Goal: Task Accomplishment & Management: Manage account settings

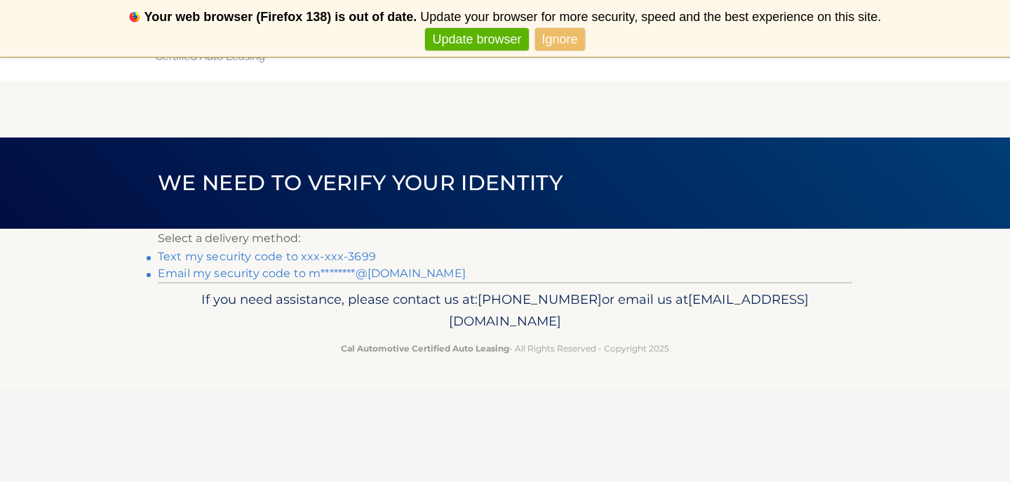
click at [331, 255] on link "Text my security code to xxx-xxx-3699" at bounding box center [267, 256] width 218 height 13
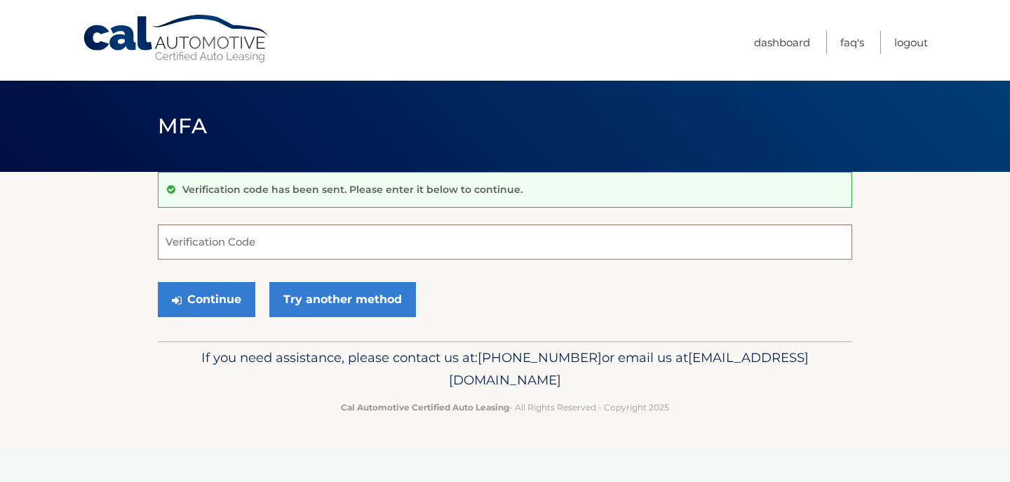
click at [330, 254] on input "Verification Code" at bounding box center [505, 241] width 694 height 35
type input "517332"
click at [244, 296] on button "Continue" at bounding box center [206, 299] width 97 height 35
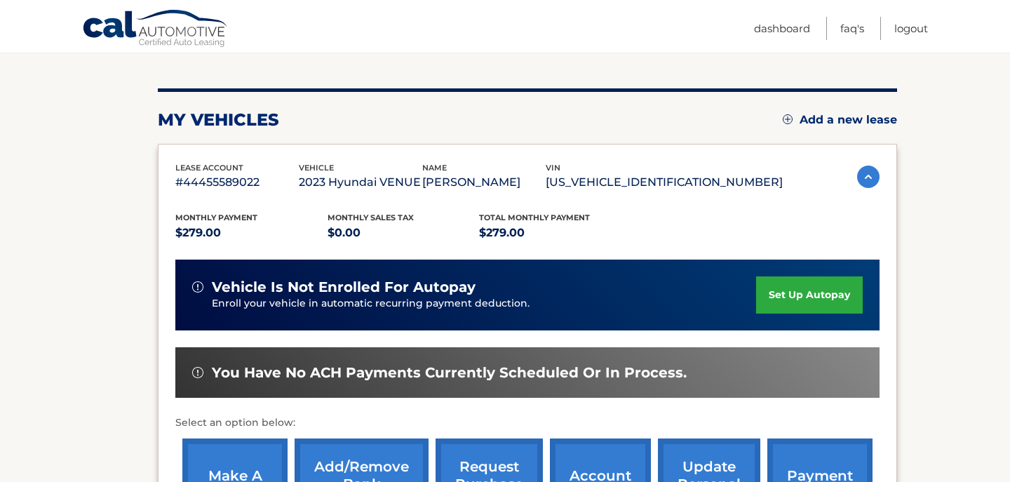
scroll to position [341, 0]
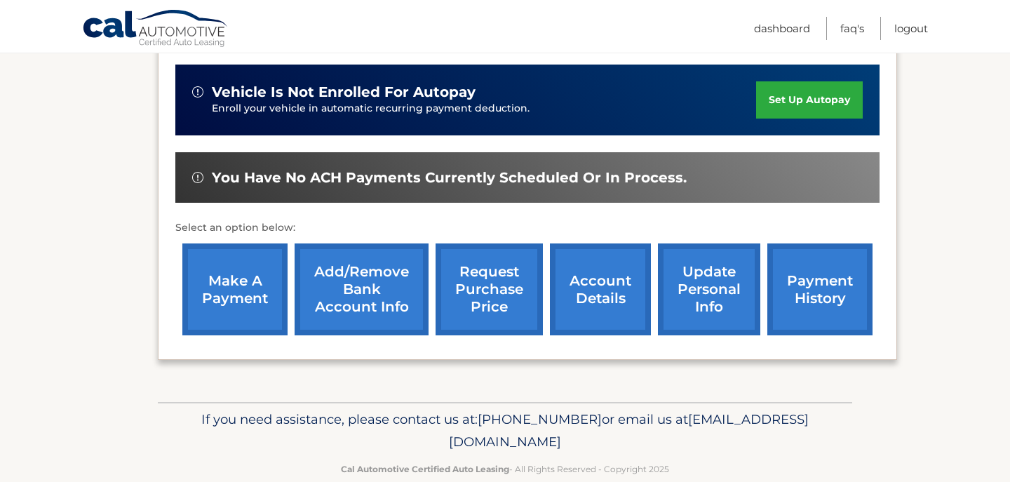
click at [214, 280] on link "make a payment" at bounding box center [234, 289] width 105 height 92
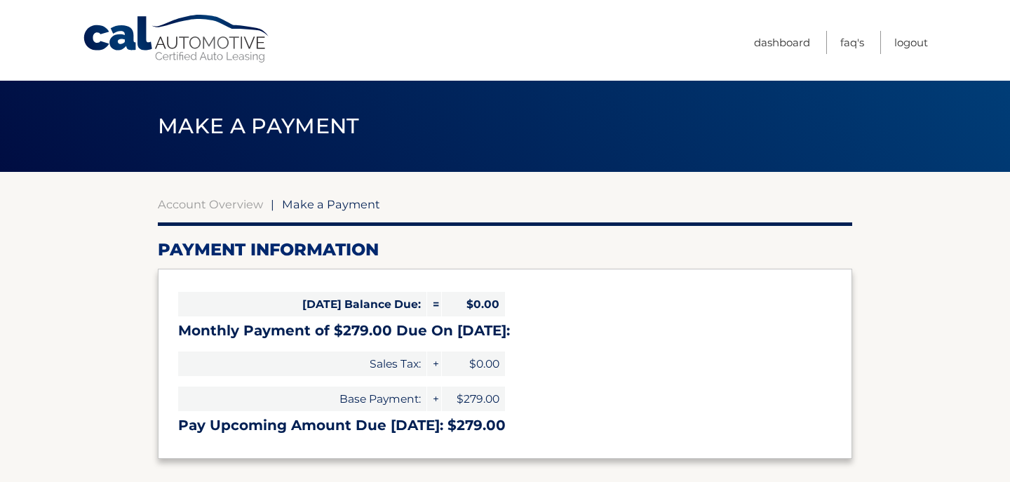
select select "MmJiMDFjYmUtZjUzMS00YzNhLTk0YmQtYjUyMTIxNWE2ZmQ2"
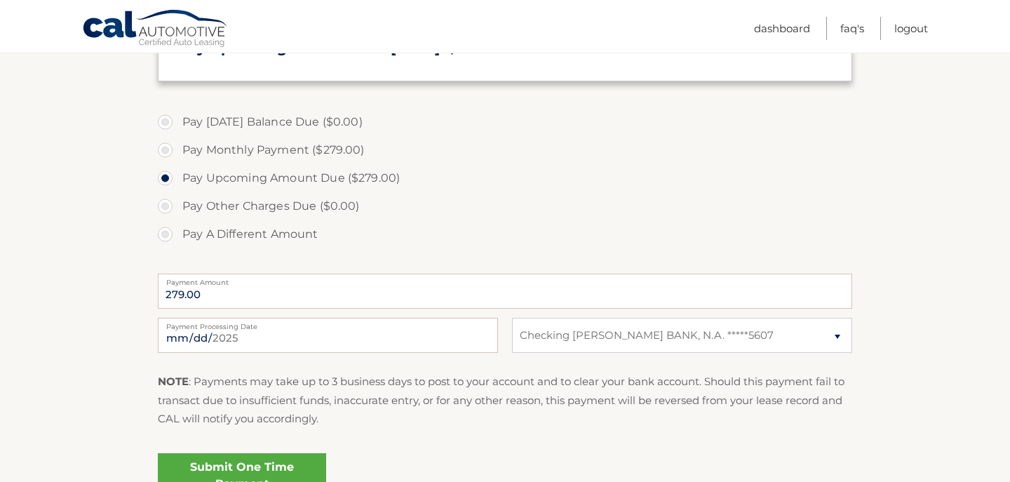
scroll to position [418, 0]
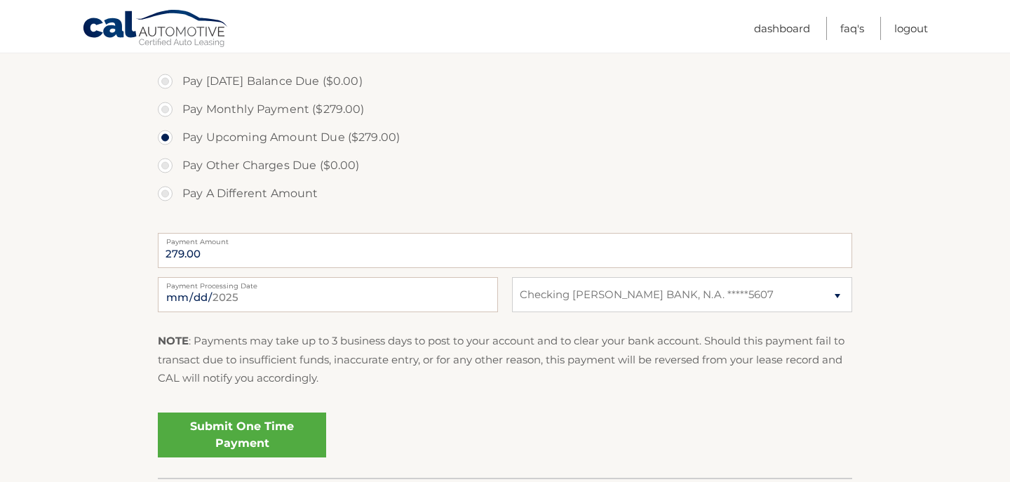
click at [263, 426] on link "Submit One Time Payment" at bounding box center [242, 434] width 168 height 45
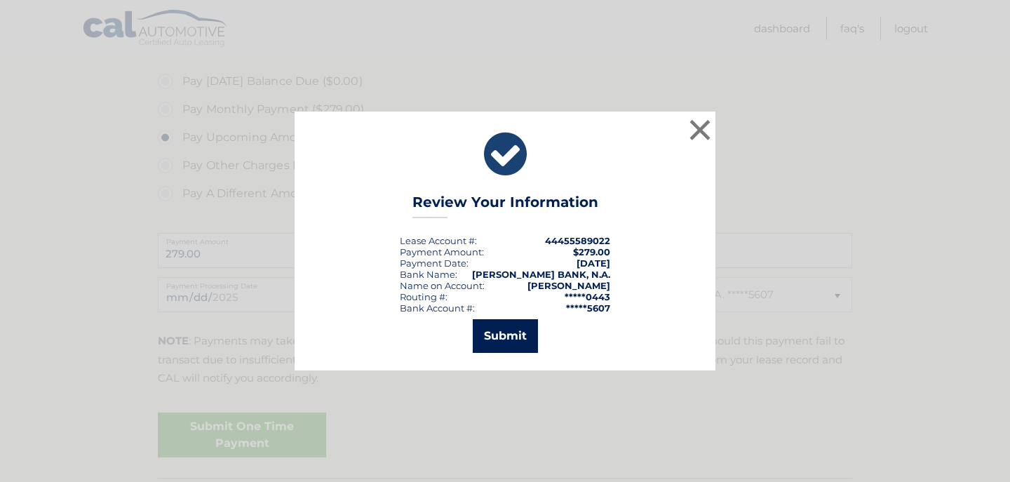
click at [509, 343] on button "Submit" at bounding box center [505, 336] width 65 height 34
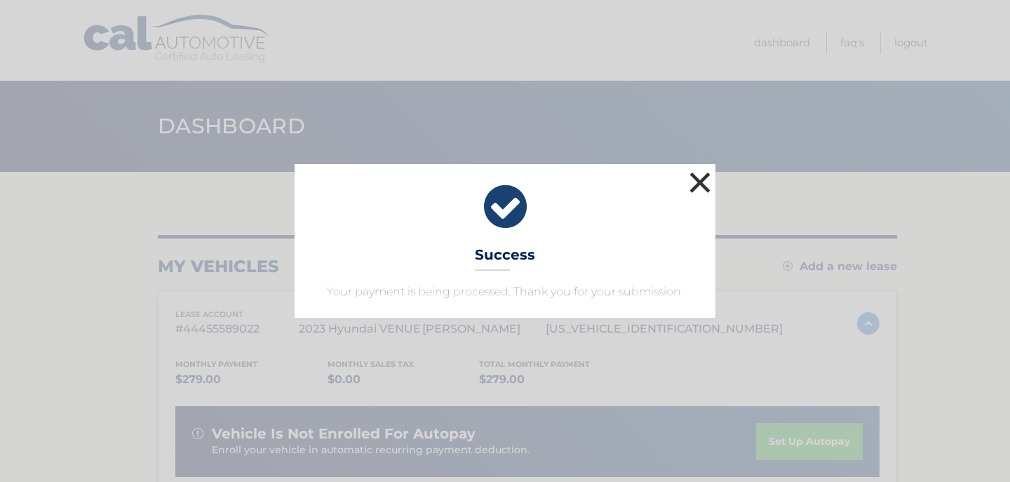
click at [698, 184] on button "×" at bounding box center [700, 182] width 28 height 28
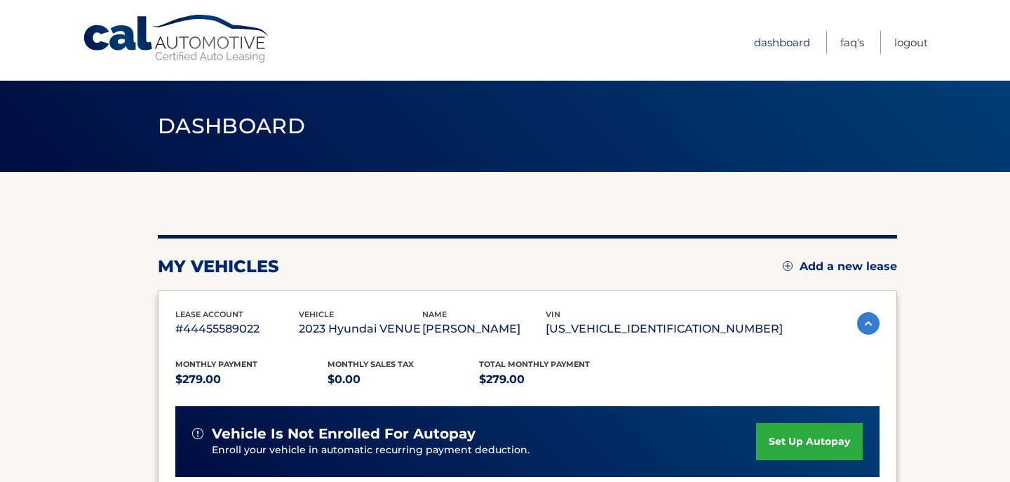
click at [804, 42] on link "Dashboard" at bounding box center [782, 42] width 56 height 23
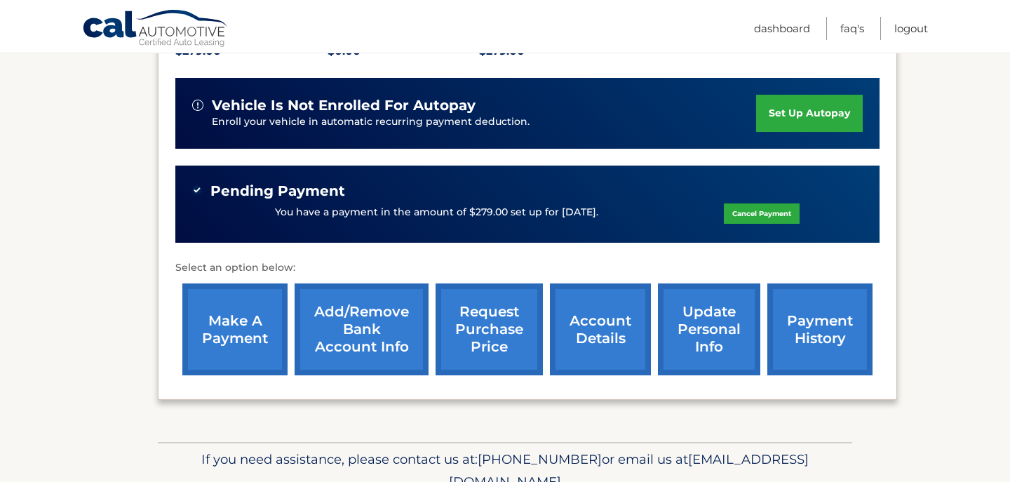
scroll to position [365, 0]
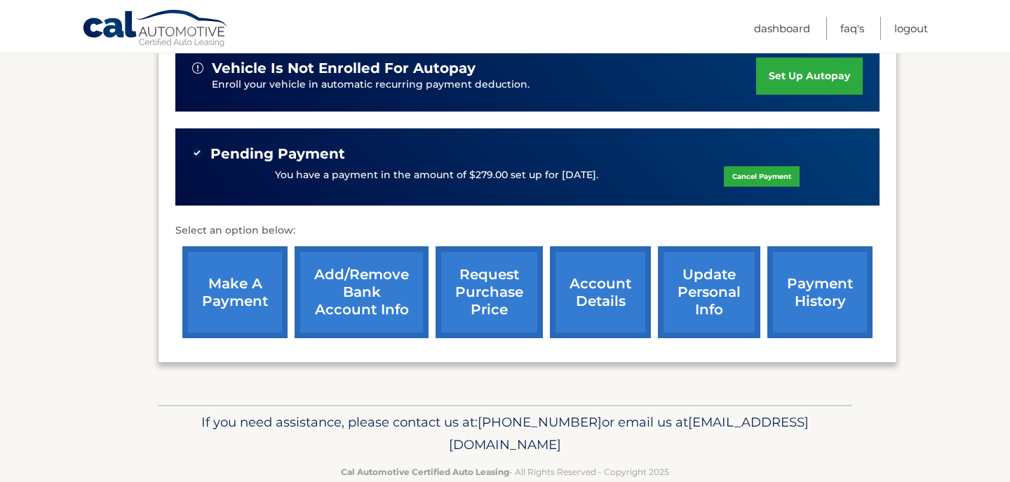
click at [663, 298] on link "update personal info" at bounding box center [709, 292] width 102 height 92
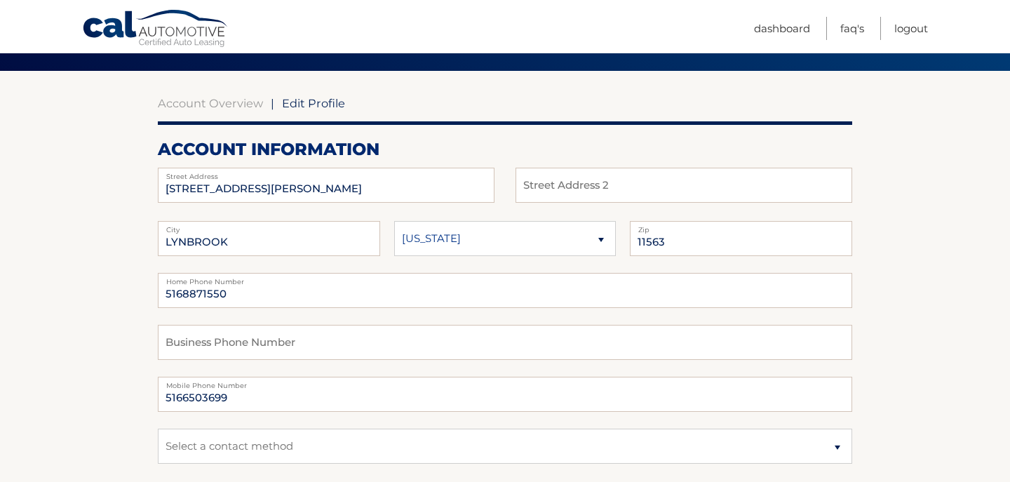
scroll to position [132, 0]
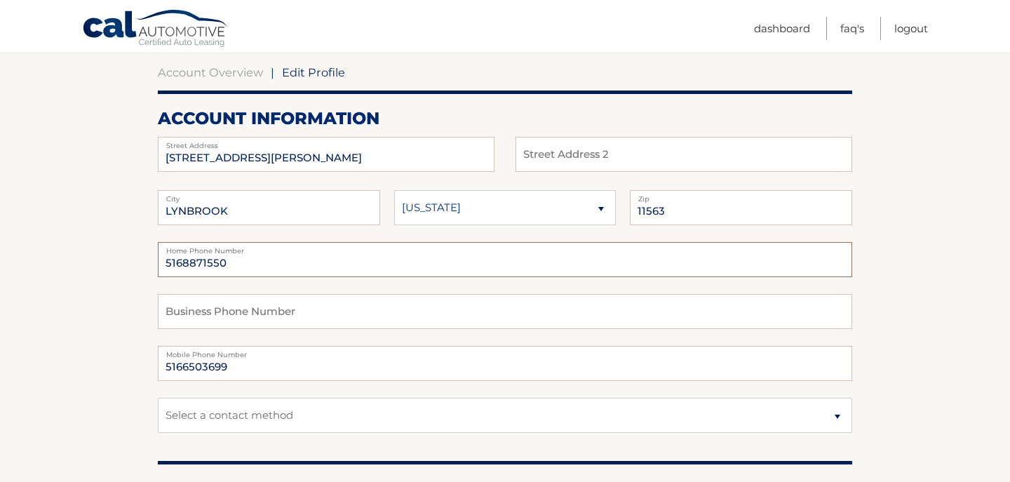
drag, startPoint x: 165, startPoint y: 260, endPoint x: 272, endPoint y: 259, distance: 106.6
click at [272, 259] on input "5168871550" at bounding box center [505, 259] width 694 height 35
drag, startPoint x: 272, startPoint y: 259, endPoint x: 144, endPoint y: 255, distance: 127.7
click at [158, 255] on input "5168871550" at bounding box center [505, 259] width 694 height 35
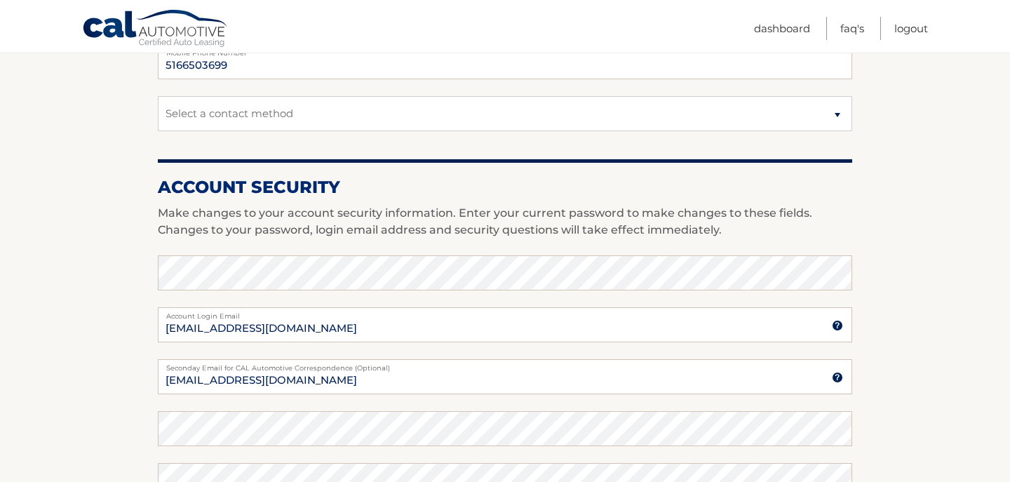
scroll to position [442, 0]
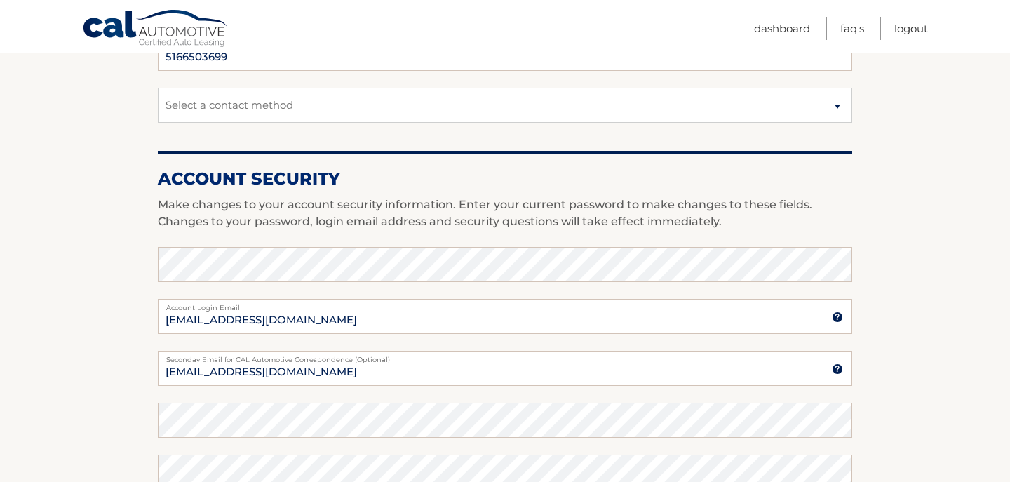
type input "5166503699"
drag, startPoint x: 234, startPoint y: 319, endPoint x: 353, endPoint y: 323, distance: 118.6
click at [353, 323] on input "[EMAIL_ADDRESS][DOMAIN_NAME]" at bounding box center [505, 316] width 694 height 35
type input "[EMAIL_ADDRESS][DOMAIN_NAME]"
type input "650"
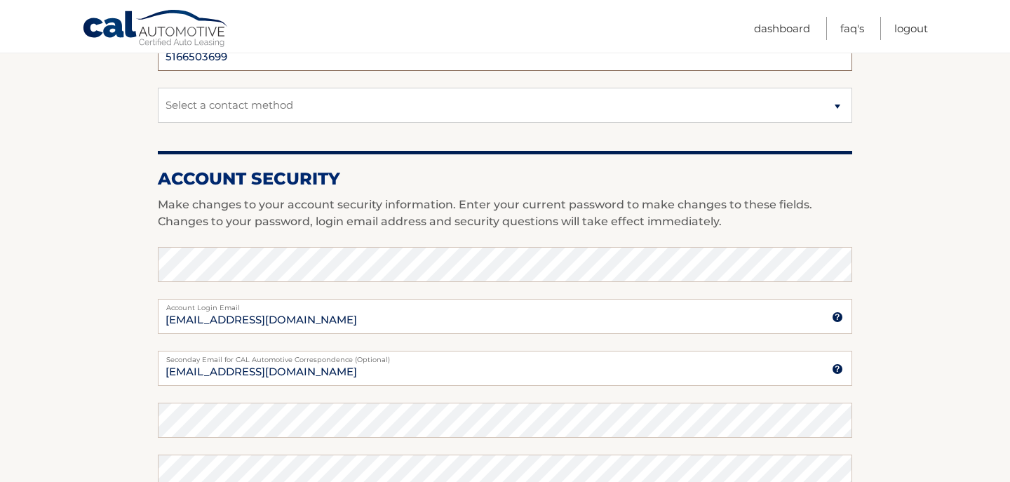
type input "3699"
type input "[EMAIL_ADDRESS][DOMAIN_NAME]"
click at [297, 376] on input "[EMAIL_ADDRESS][DOMAIN_NAME]" at bounding box center [505, 368] width 694 height 35
drag, startPoint x: 297, startPoint y: 376, endPoint x: 133, endPoint y: 375, distance: 164.1
click at [158, 375] on input "[EMAIL_ADDRESS][DOMAIN_NAME]" at bounding box center [505, 368] width 694 height 35
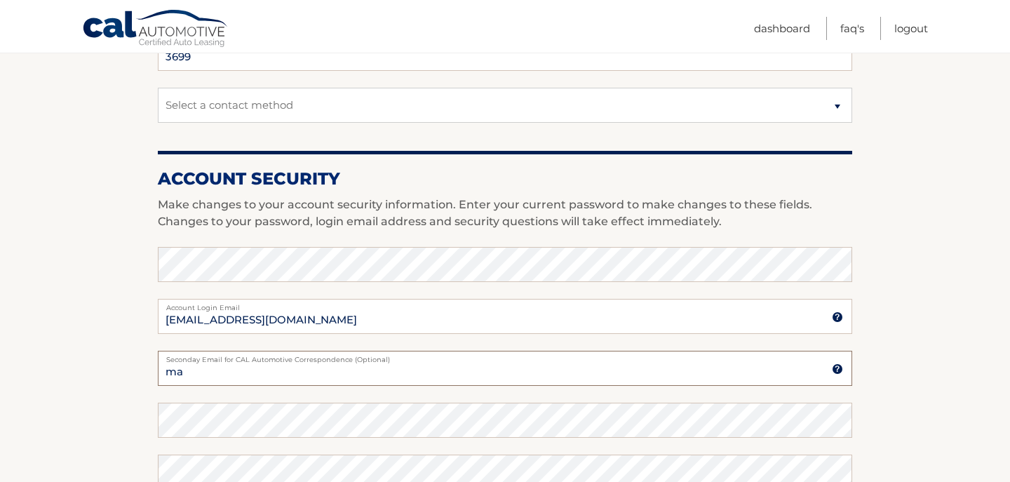
type input "m"
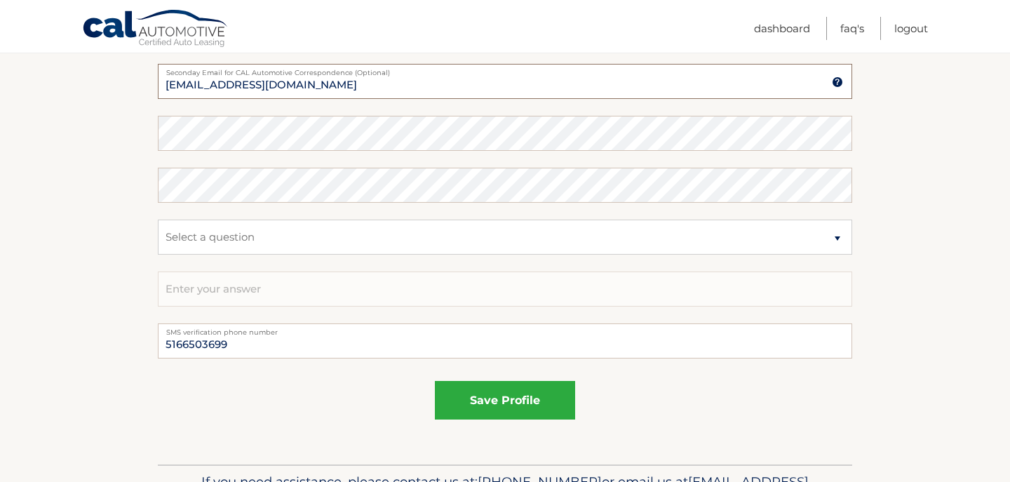
scroll to position [726, 0]
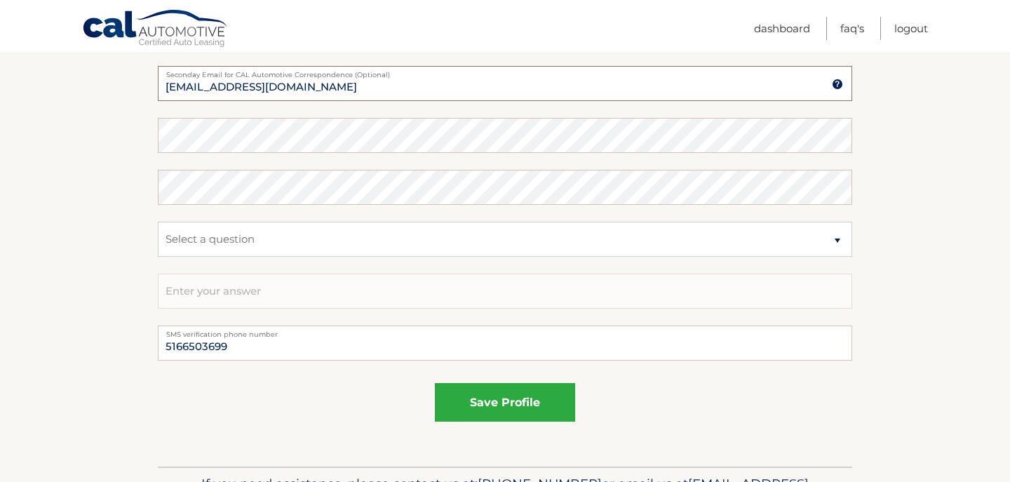
type input "mnigro34@yahoo.com"
select select "1"
click option "What was the name of your elementary school?" at bounding box center [0, 0] width 0 height 0
click at [293, 295] on input "text" at bounding box center [505, 290] width 694 height 35
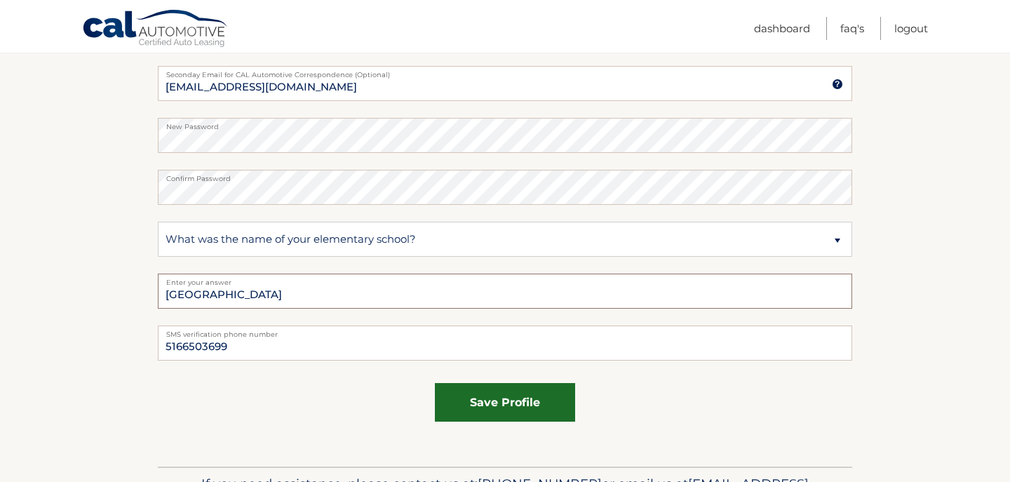
type input "[GEOGRAPHIC_DATA]"
click at [484, 414] on button "save profile" at bounding box center [505, 402] width 140 height 39
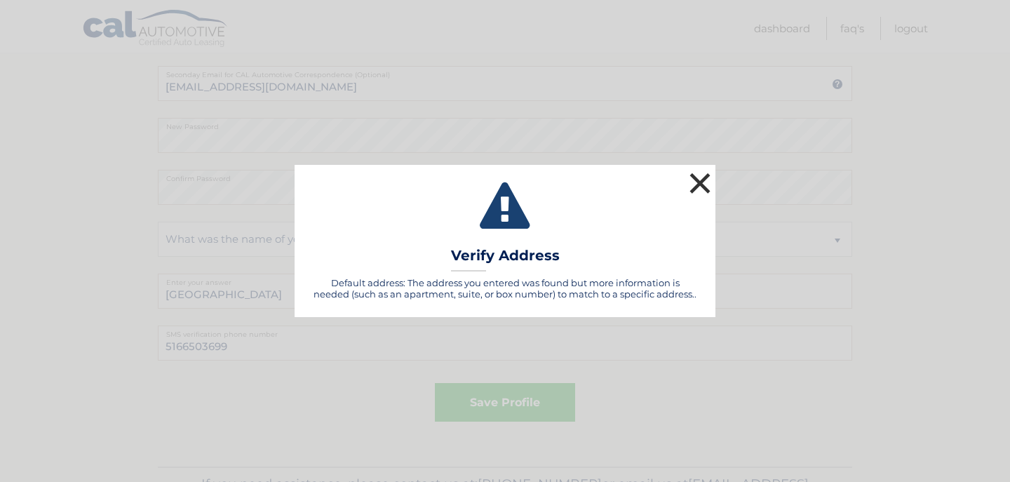
click at [697, 173] on button "×" at bounding box center [700, 183] width 28 height 28
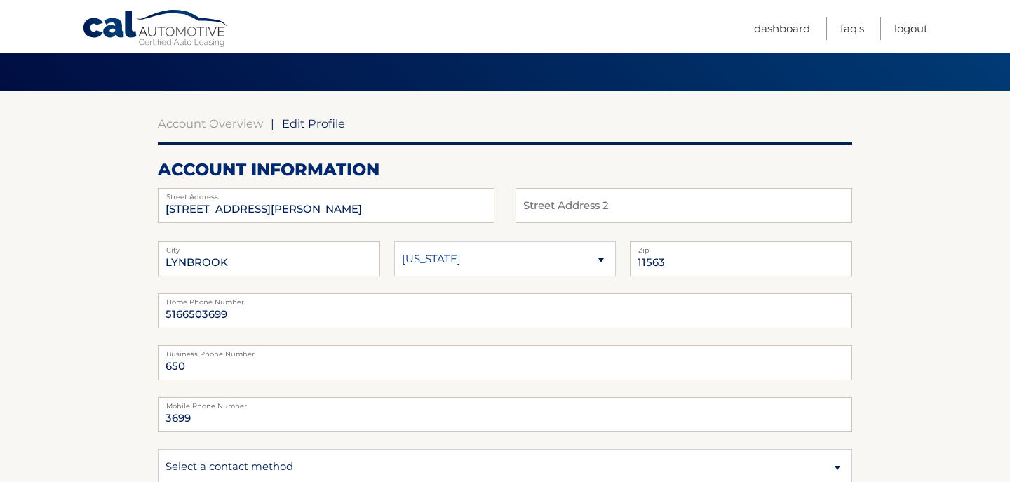
scroll to position [72, 0]
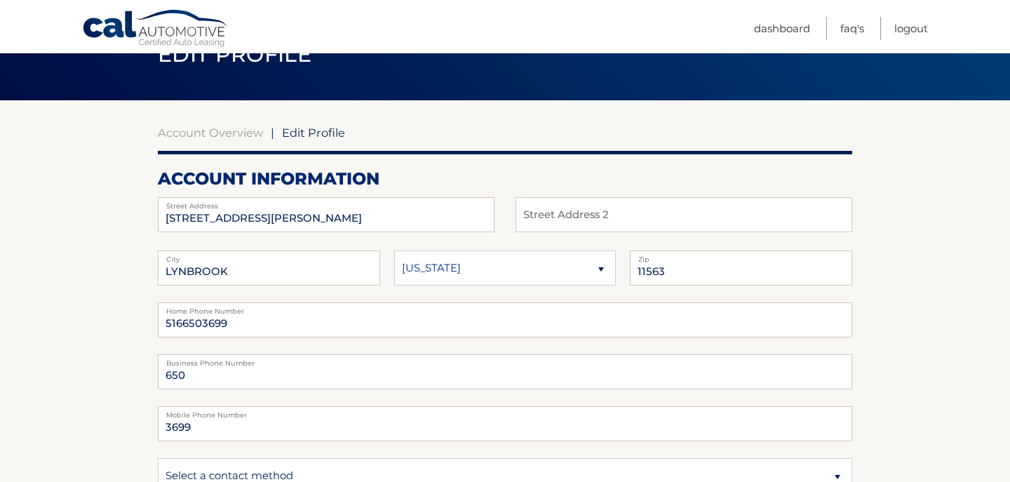
click at [394, 250] on select "Alaska Alabama Arkansas Arizona California" at bounding box center [505, 267] width 222 height 35
click option "[US_STATE]" at bounding box center [0, 0] width 0 height 0
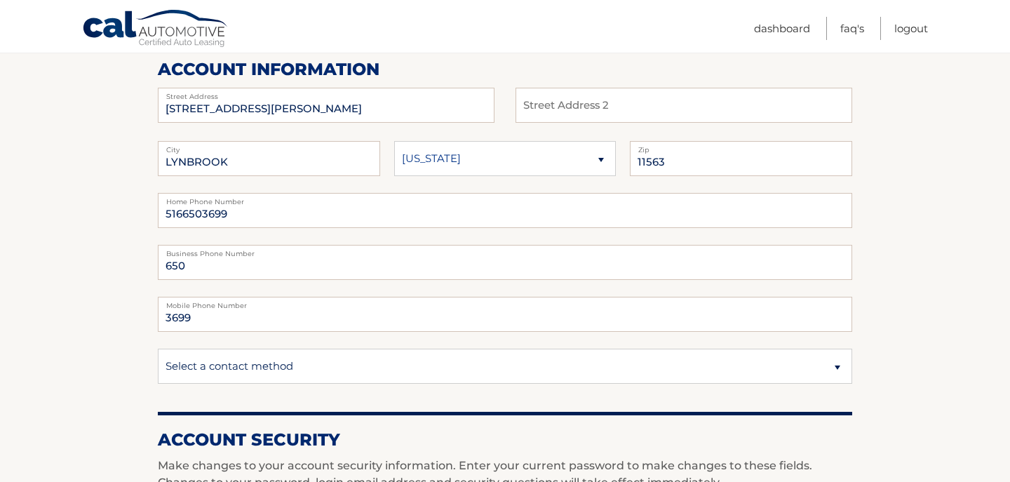
scroll to position [192, 0]
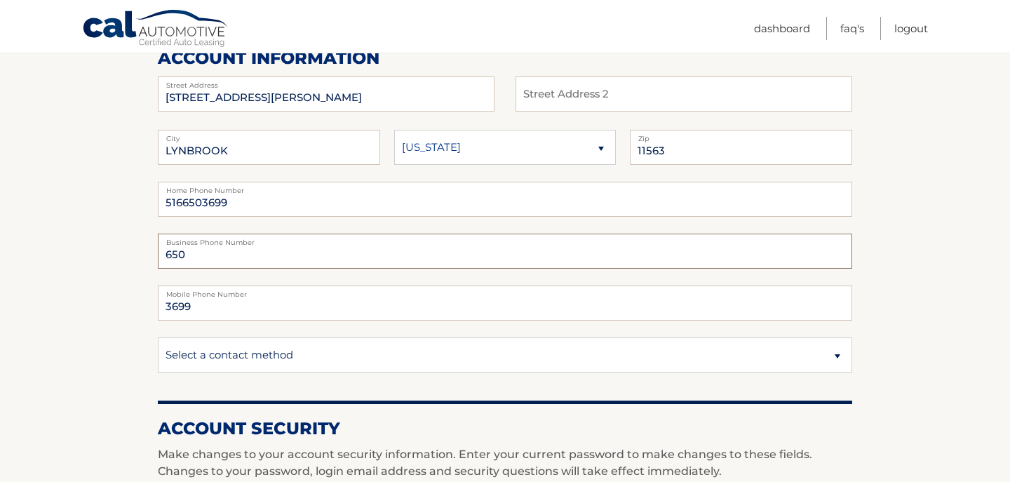
drag, startPoint x: 197, startPoint y: 253, endPoint x: 127, endPoint y: 252, distance: 70.1
click at [158, 252] on input "650" at bounding box center [505, 250] width 694 height 35
drag, startPoint x: 233, startPoint y: 255, endPoint x: 105, endPoint y: 247, distance: 127.8
click at [158, 247] on input "5166503699" at bounding box center [505, 250] width 694 height 35
type input "5166503699"
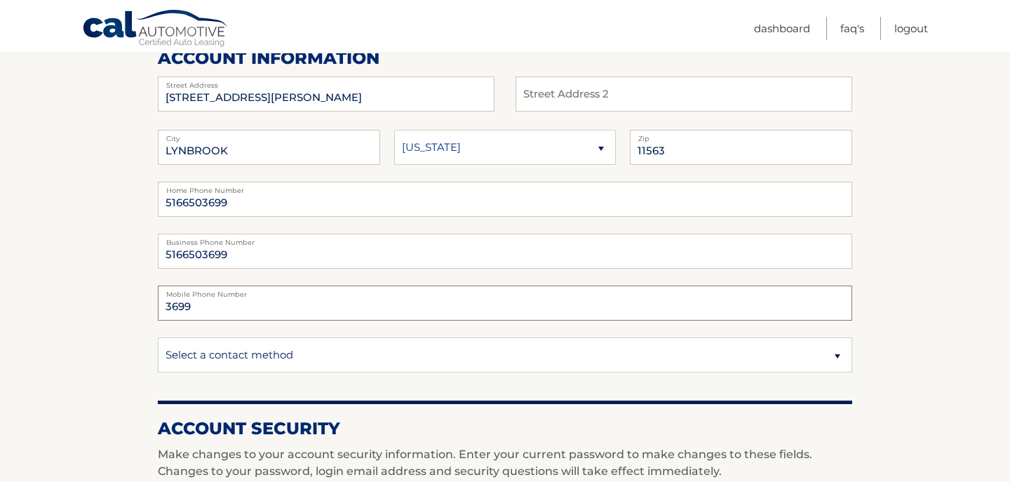
drag, startPoint x: 191, startPoint y: 306, endPoint x: 116, endPoint y: 304, distance: 75.0
click at [158, 304] on input "3699" at bounding box center [505, 302] width 694 height 35
paste input "516650"
type input "5166503699"
select select "1"
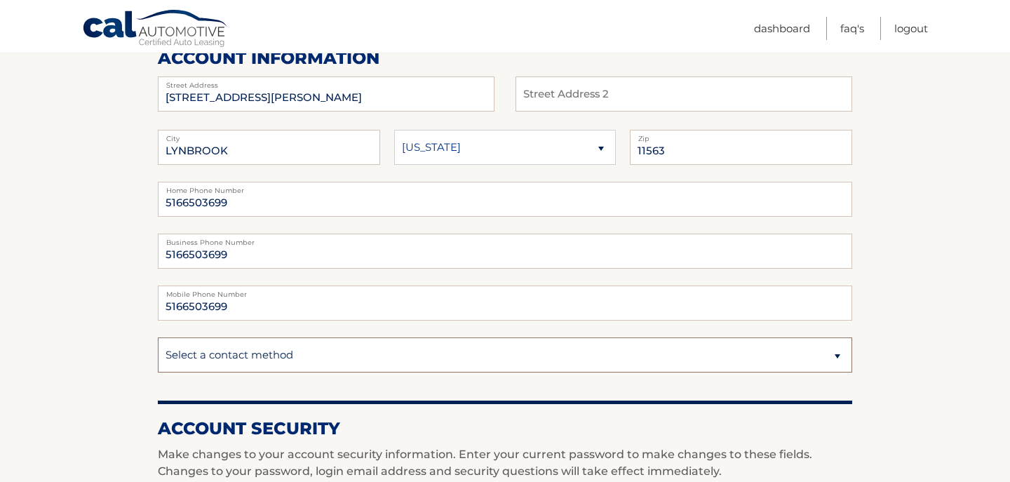
click option "Mobile" at bounding box center [0, 0] width 0 height 0
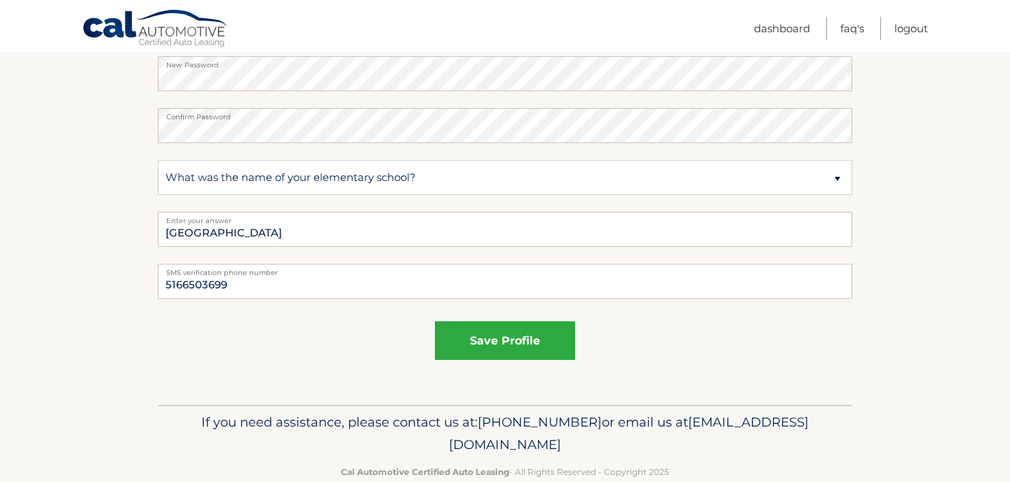
scroll to position [818, 0]
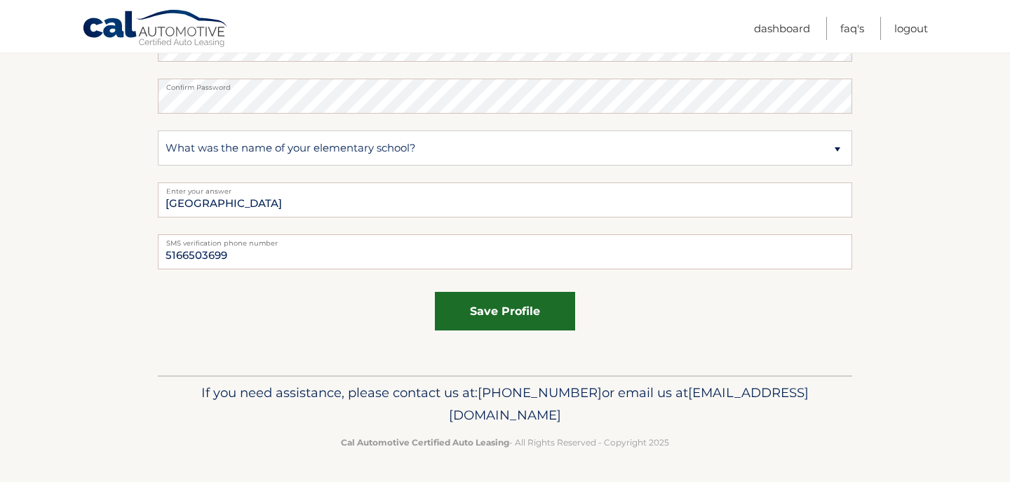
click at [498, 323] on button "save profile" at bounding box center [505, 311] width 140 height 39
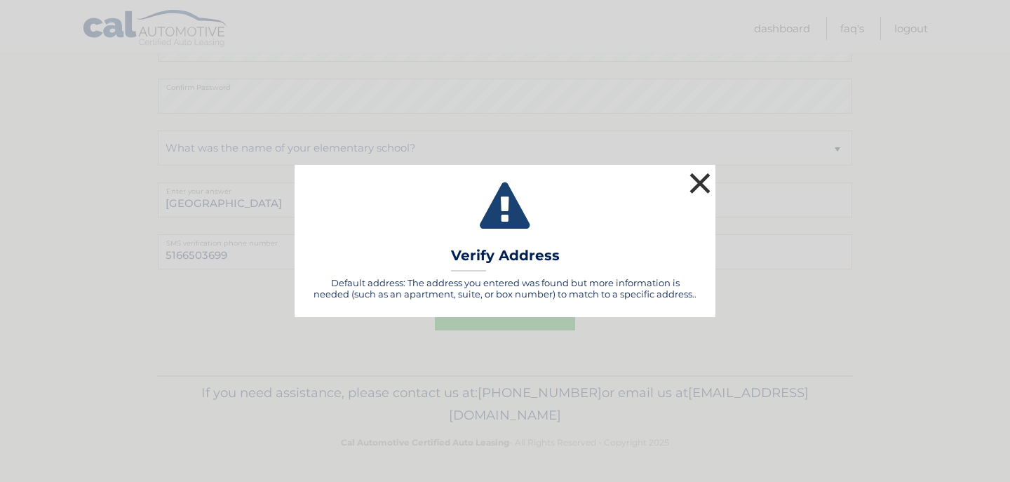
click at [698, 181] on button "×" at bounding box center [700, 183] width 28 height 28
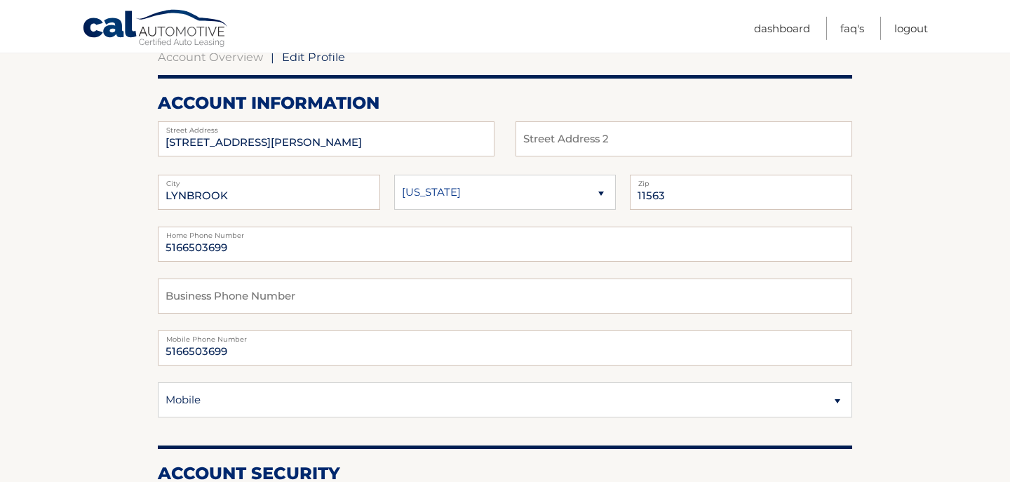
scroll to position [146, 0]
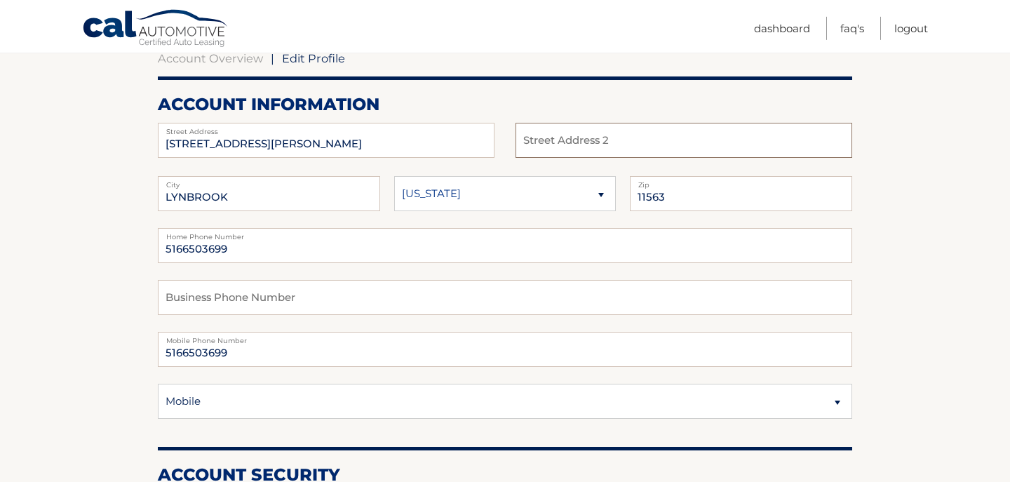
click at [574, 138] on input "text" at bounding box center [683, 140] width 337 height 35
type input "Apt 2"
type input "11563-3165"
type input "593"
type input "8504"
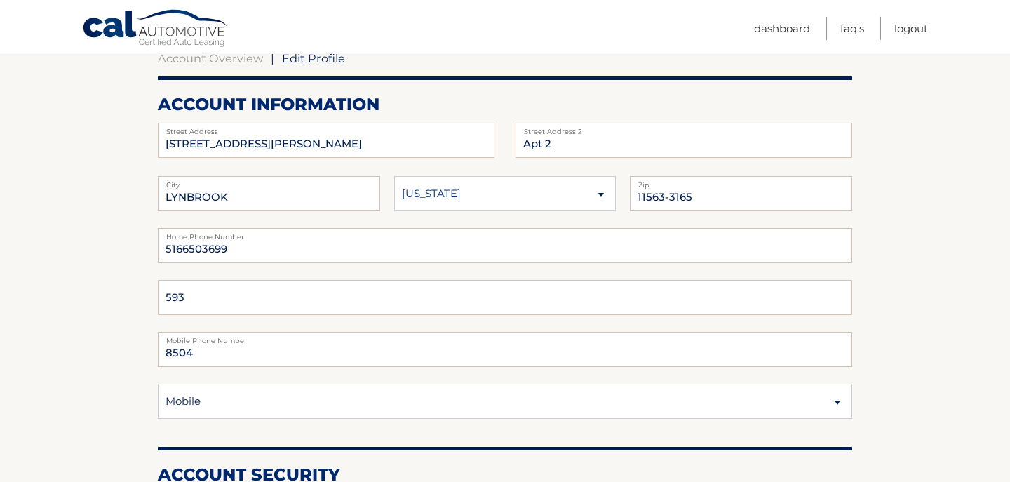
type input "[EMAIL_ADDRESS][DOMAIN_NAME]"
type input "5165938504"
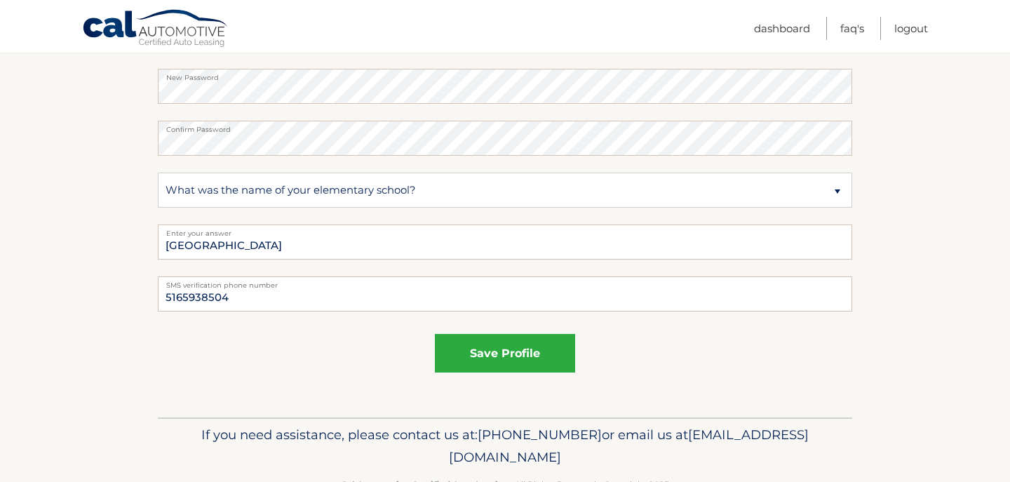
scroll to position [782, 0]
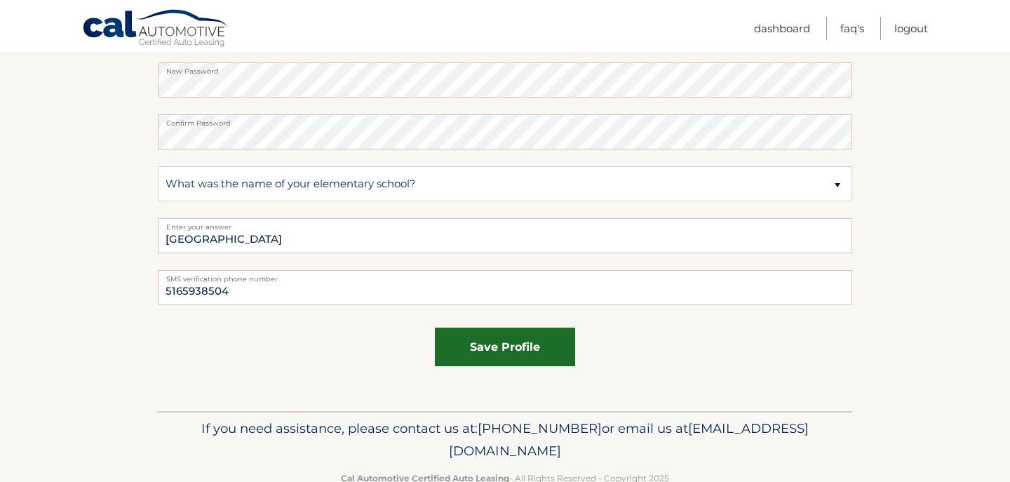
click at [506, 353] on button "save profile" at bounding box center [505, 346] width 140 height 39
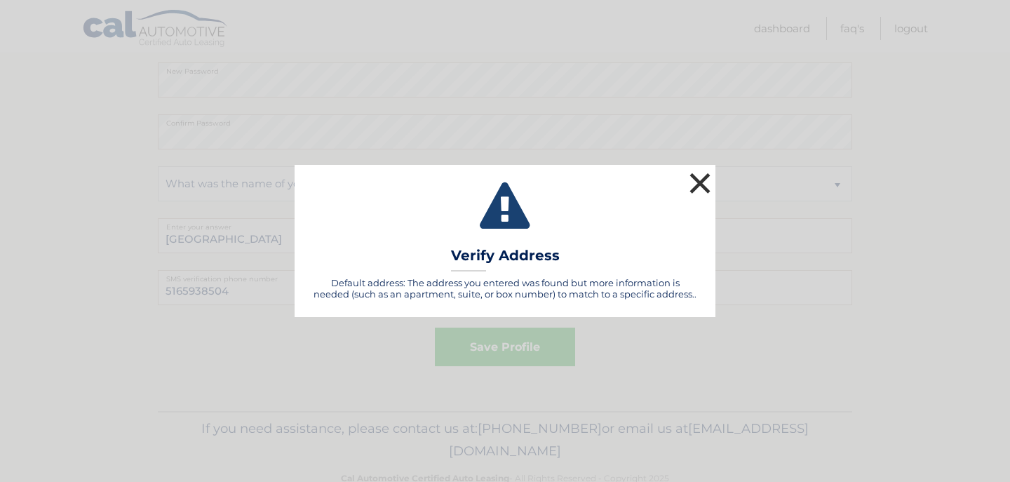
click at [705, 177] on button "×" at bounding box center [700, 183] width 28 height 28
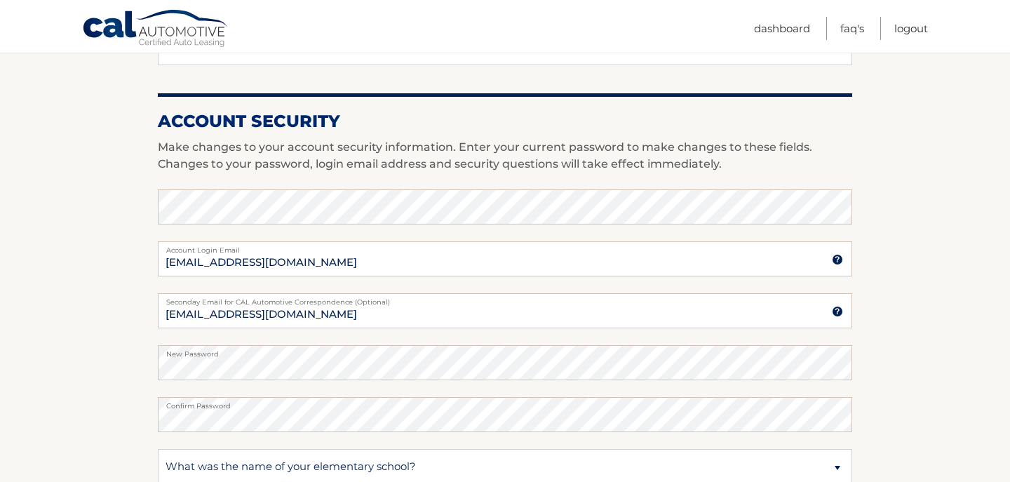
scroll to position [0, 0]
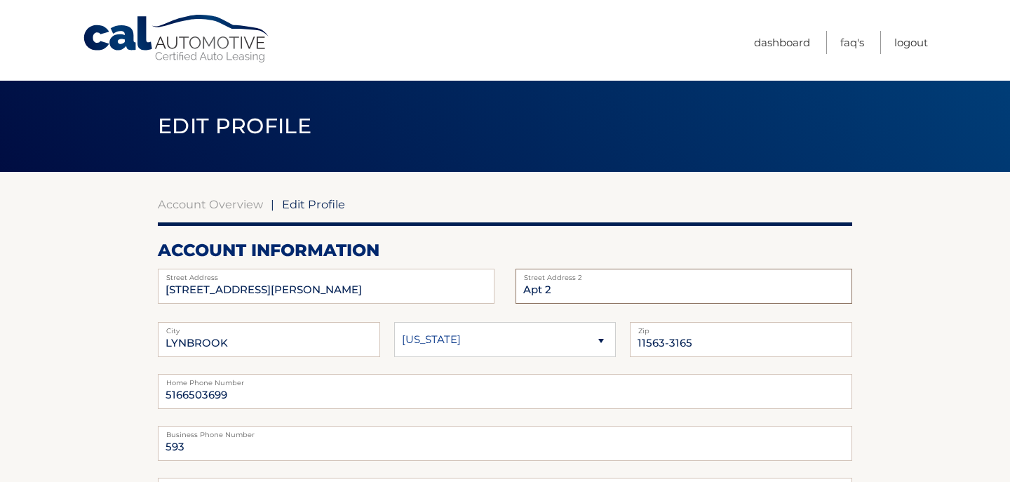
drag, startPoint x: 548, startPoint y: 289, endPoint x: 562, endPoint y: 294, distance: 15.5
click at [562, 294] on input "Apt 2" at bounding box center [683, 286] width 337 height 35
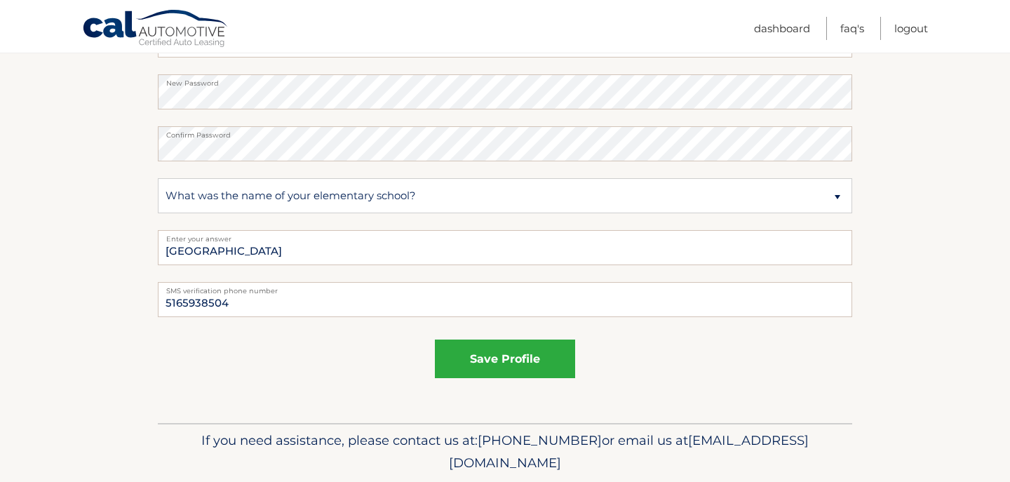
scroll to position [778, 0]
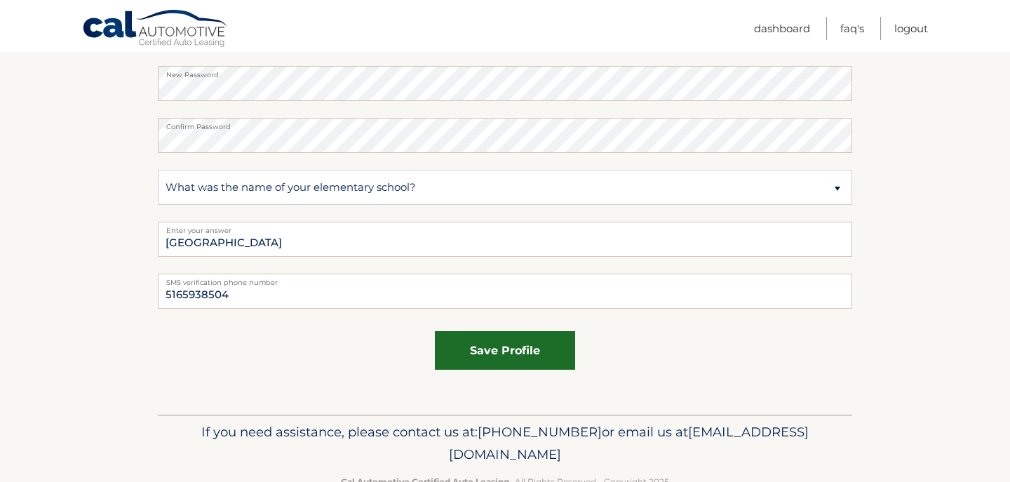
type input "Apt B"
click at [531, 354] on button "save profile" at bounding box center [505, 350] width 140 height 39
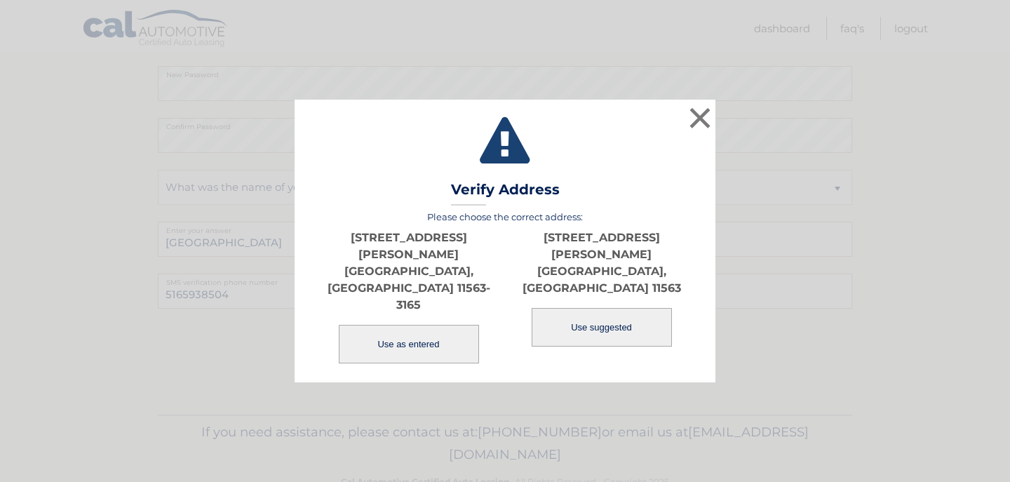
click at [600, 318] on button "Use suggested" at bounding box center [601, 327] width 140 height 39
type input "11563"
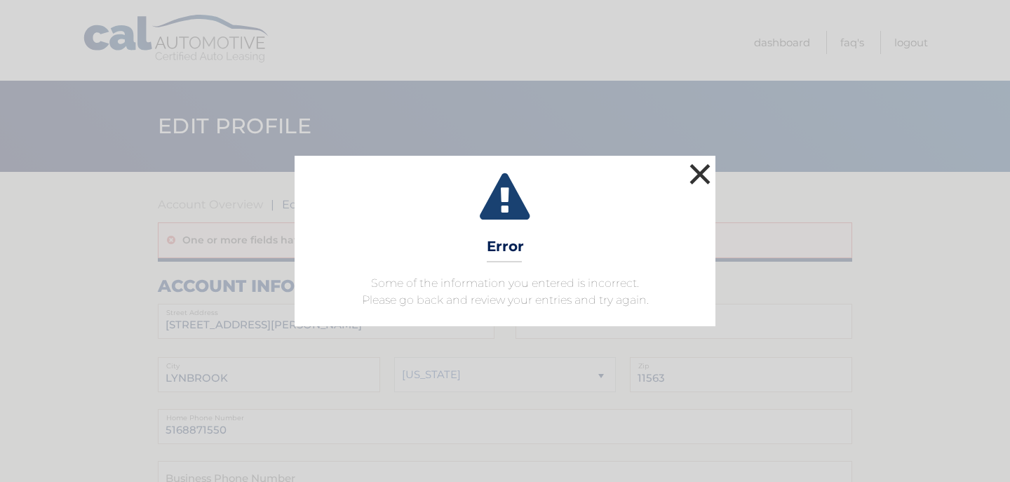
click at [704, 178] on button "×" at bounding box center [700, 174] width 28 height 28
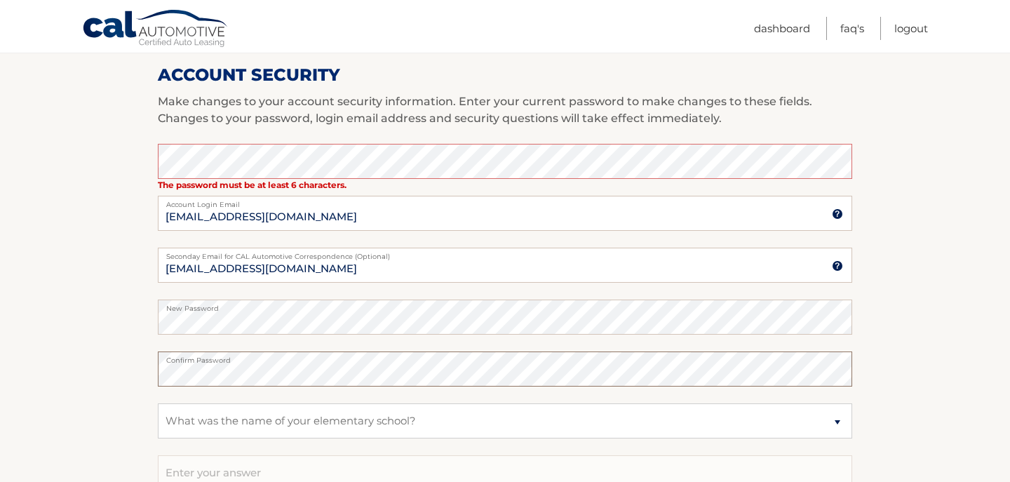
scroll to position [702, 0]
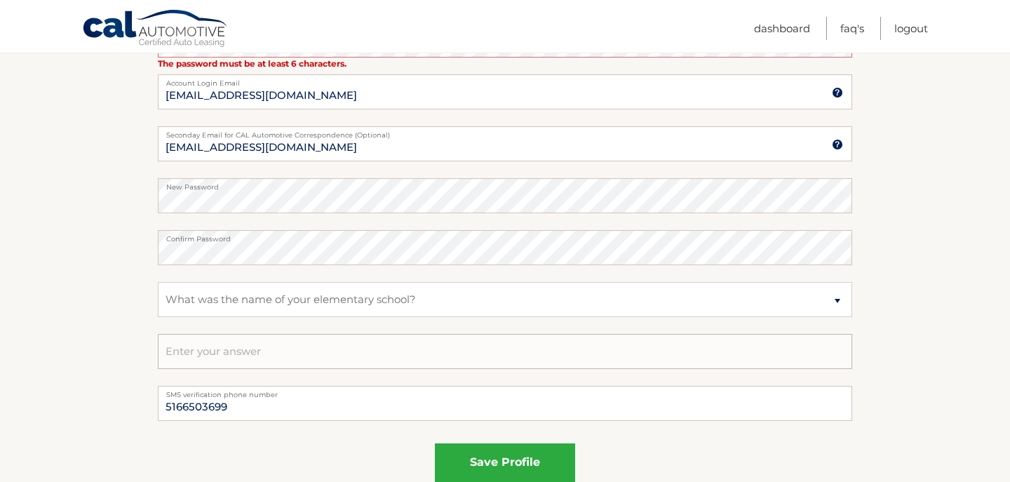
click at [223, 357] on input "text" at bounding box center [505, 351] width 694 height 35
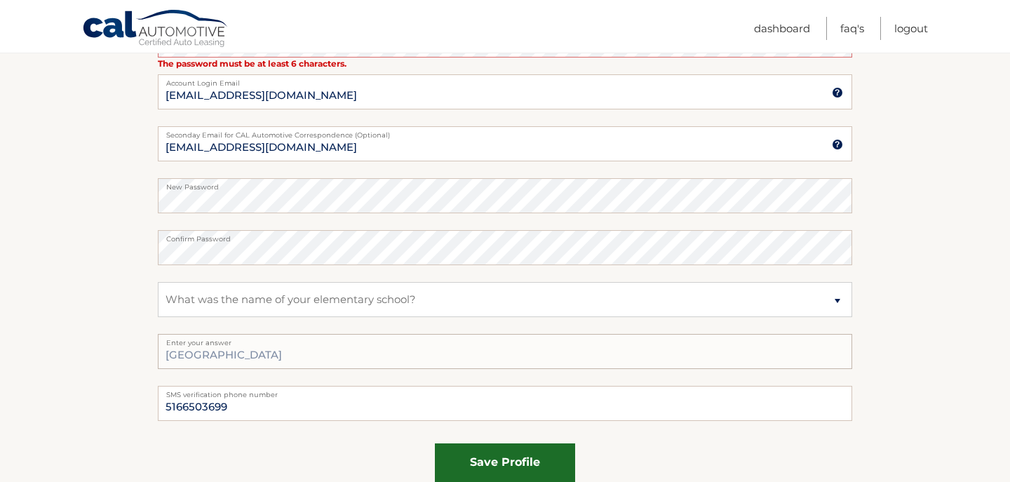
type input "[GEOGRAPHIC_DATA]"
click at [496, 464] on button "save profile" at bounding box center [505, 462] width 140 height 39
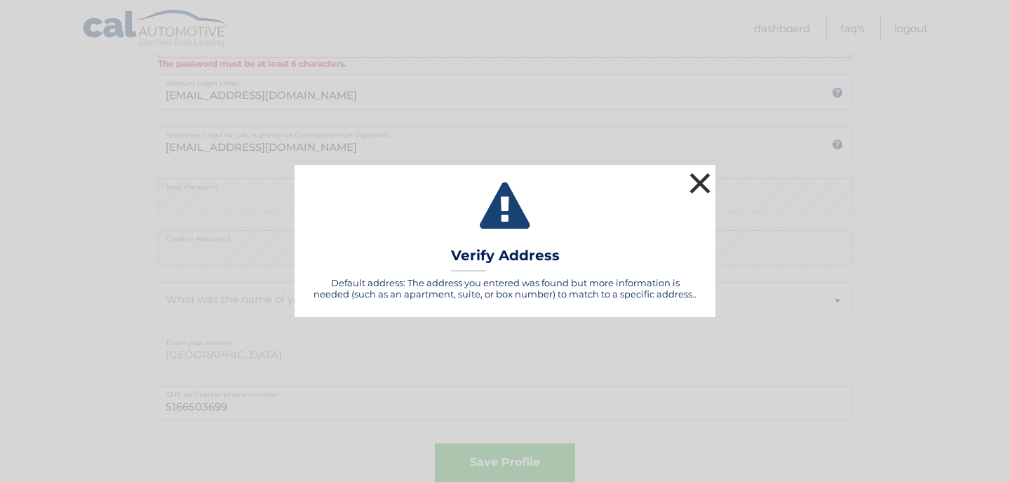
click at [702, 179] on button "×" at bounding box center [700, 183] width 28 height 28
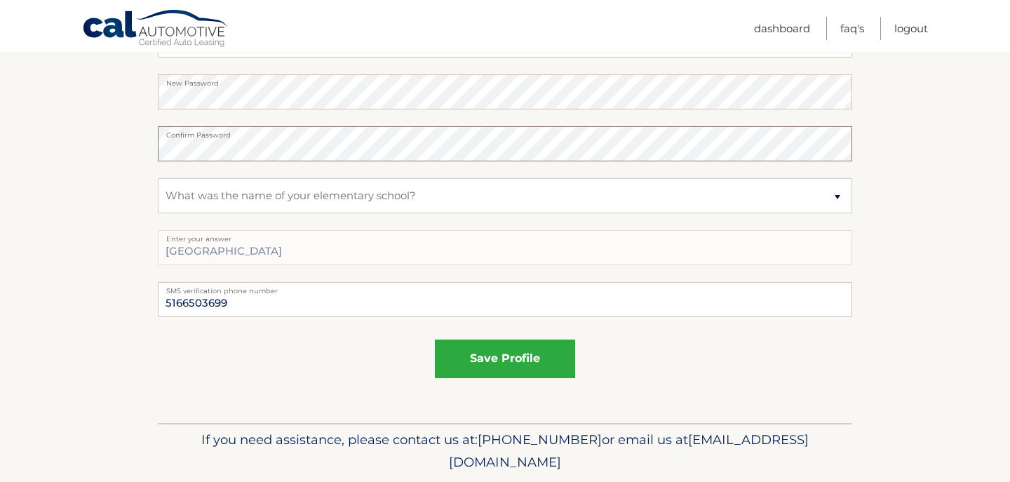
scroll to position [801, 0]
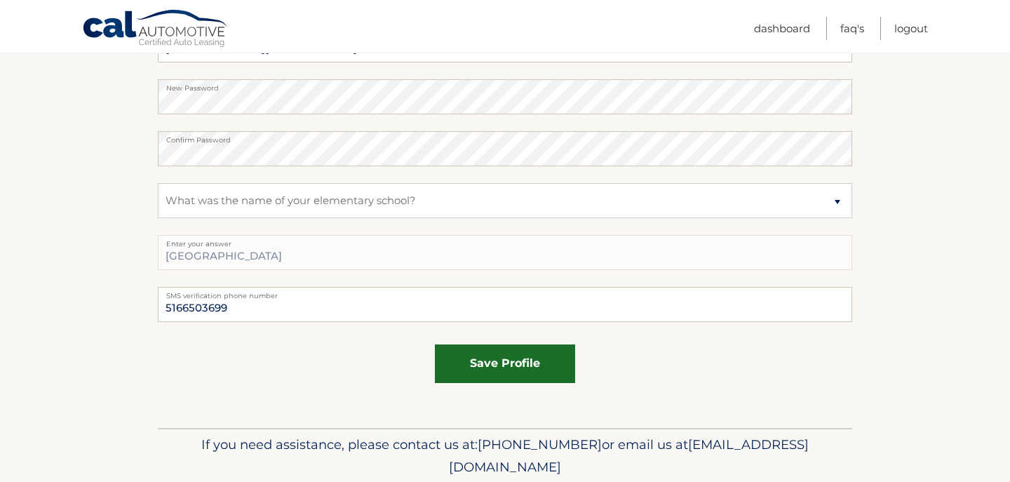
click at [488, 359] on button "save profile" at bounding box center [505, 363] width 140 height 39
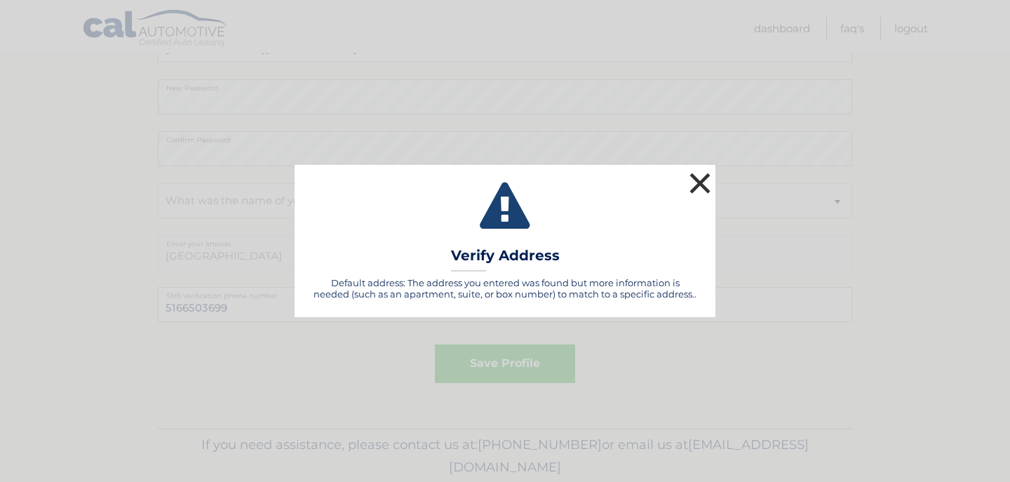
click at [703, 183] on button "×" at bounding box center [700, 183] width 28 height 28
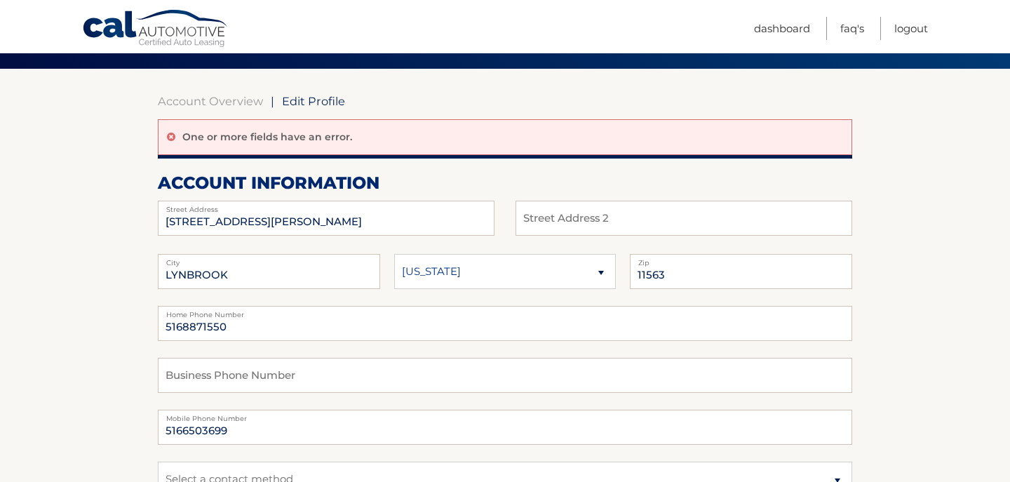
scroll to position [142, 0]
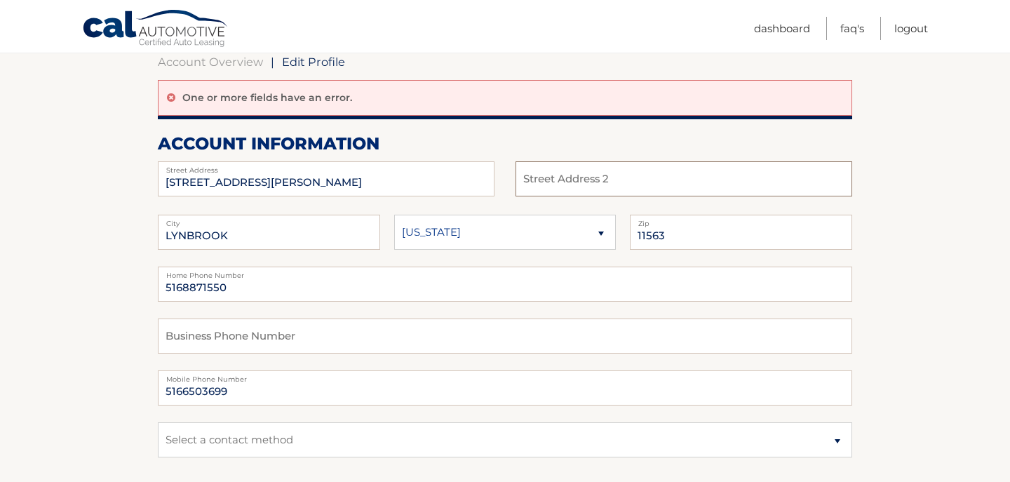
click at [616, 177] on input "text" at bounding box center [683, 178] width 337 height 35
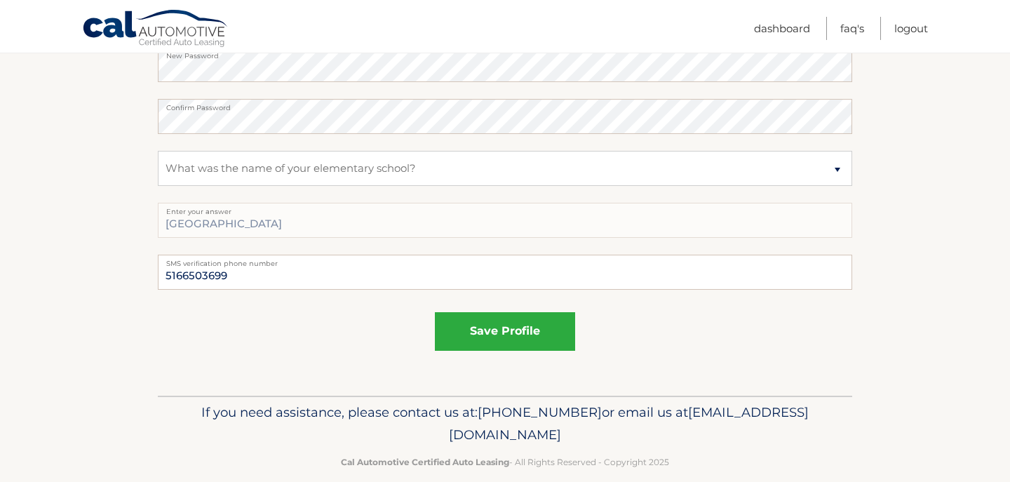
scroll to position [853, 0]
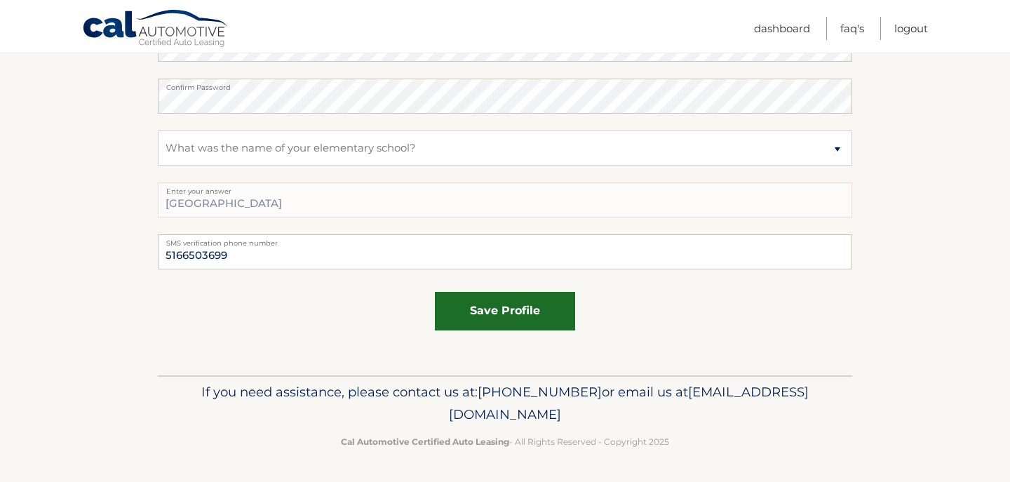
click at [543, 309] on button "save profile" at bounding box center [505, 311] width 140 height 39
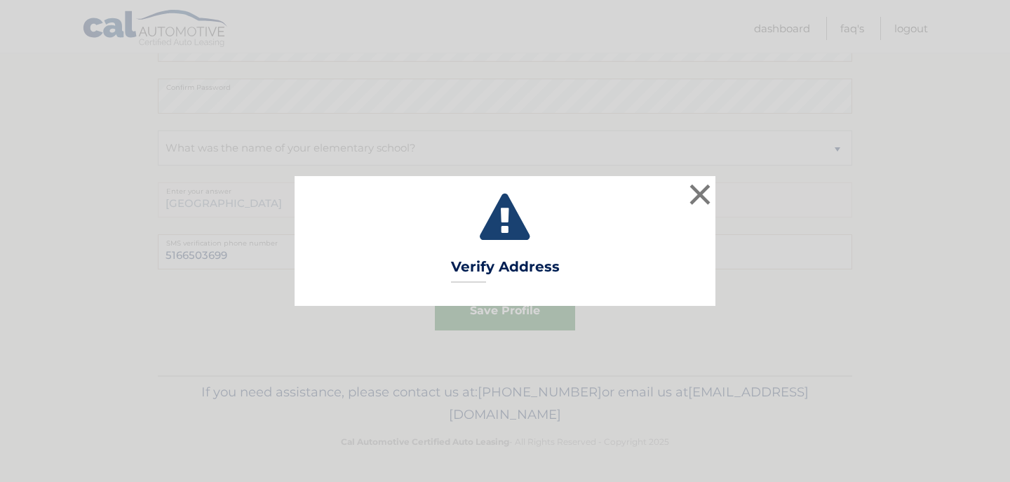
type input "APT B"
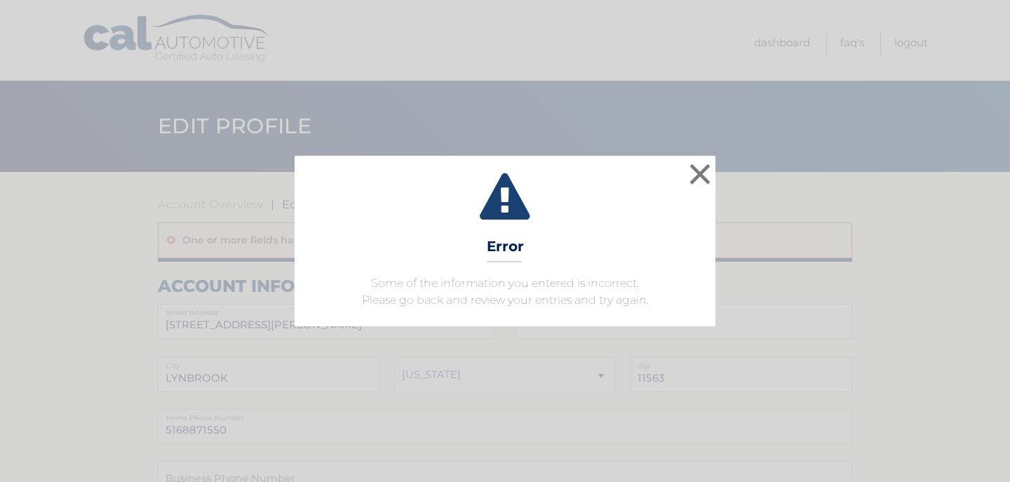
click at [610, 39] on div "× Error Some of the information you entered is incorrect. Please go back and re…" at bounding box center [505, 241] width 1010 height 482
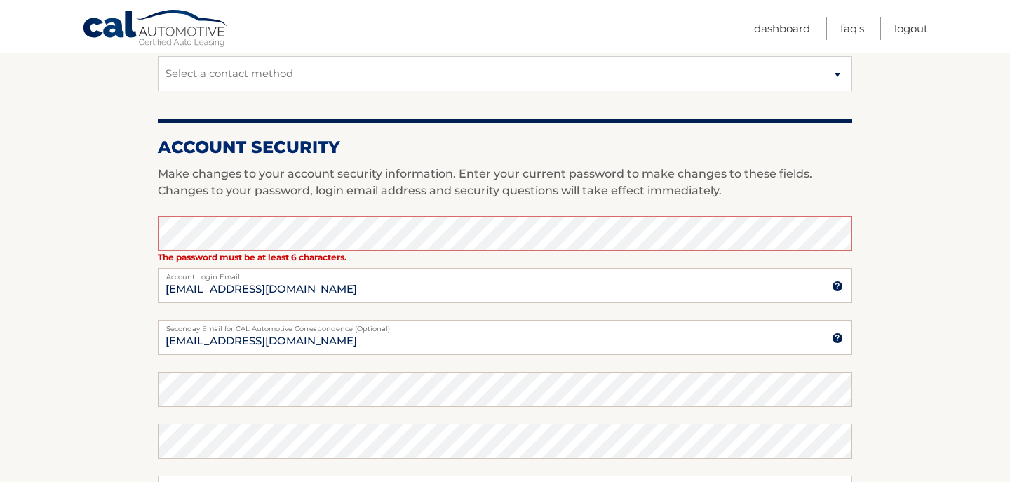
scroll to position [537, 0]
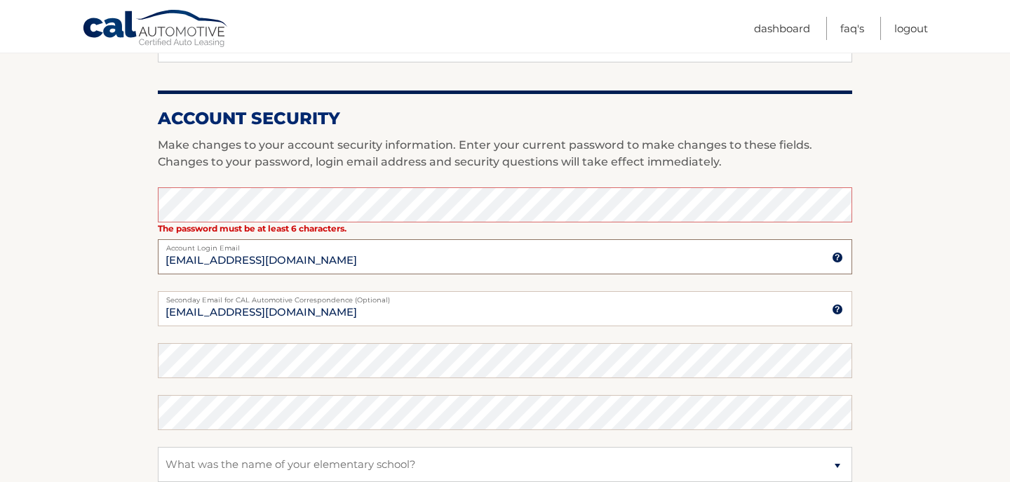
drag, startPoint x: 238, startPoint y: 261, endPoint x: 373, endPoint y: 266, distance: 134.7
click at [373, 266] on input "[EMAIL_ADDRESS][DOMAIN_NAME]" at bounding box center [505, 256] width 694 height 35
drag, startPoint x: 236, startPoint y: 258, endPoint x: 332, endPoint y: 268, distance: 96.6
click at [332, 268] on input "[EMAIL_ADDRESS][DOMAIN_NAME]" at bounding box center [505, 256] width 694 height 35
type input "[EMAIL_ADDRESS][DOMAIN_NAME]"
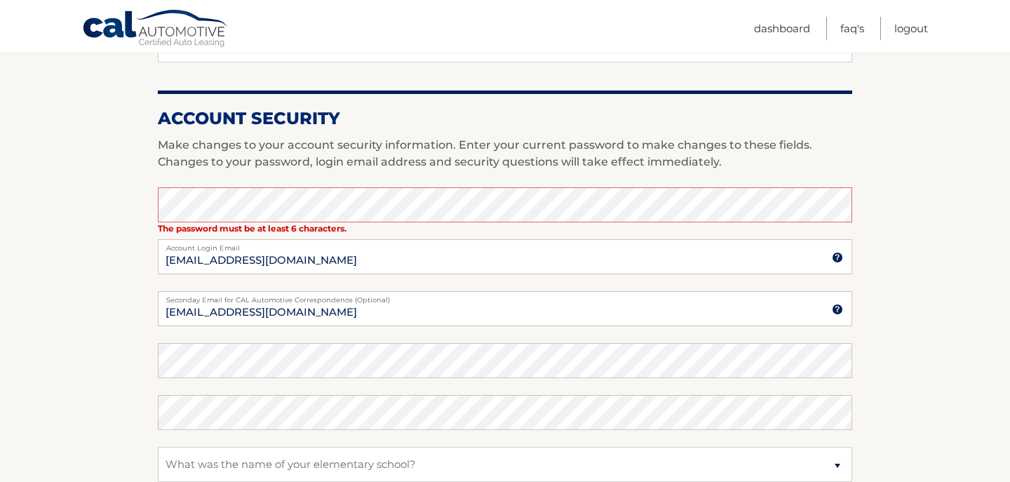
type input "516"
type input "650"
type input "3699"
type input "[EMAIL_ADDRESS][DOMAIN_NAME]"
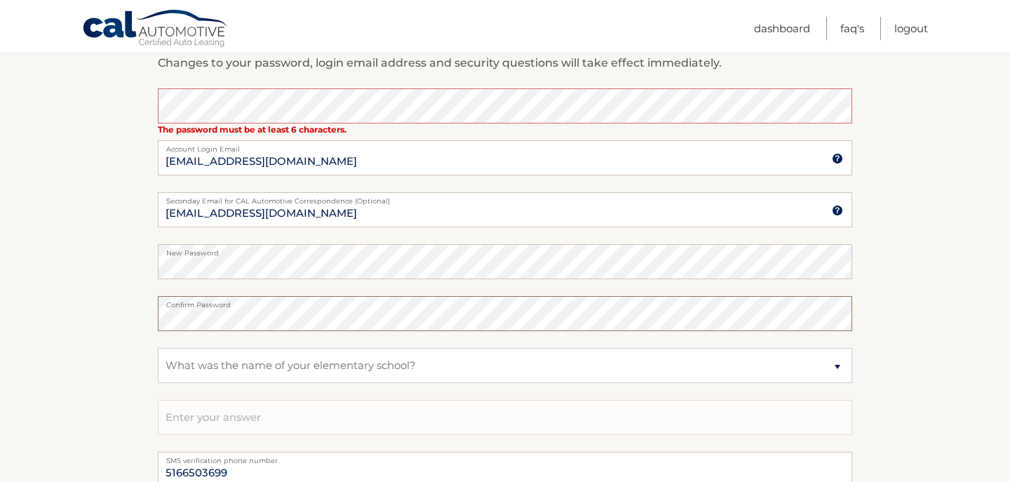
scroll to position [645, 0]
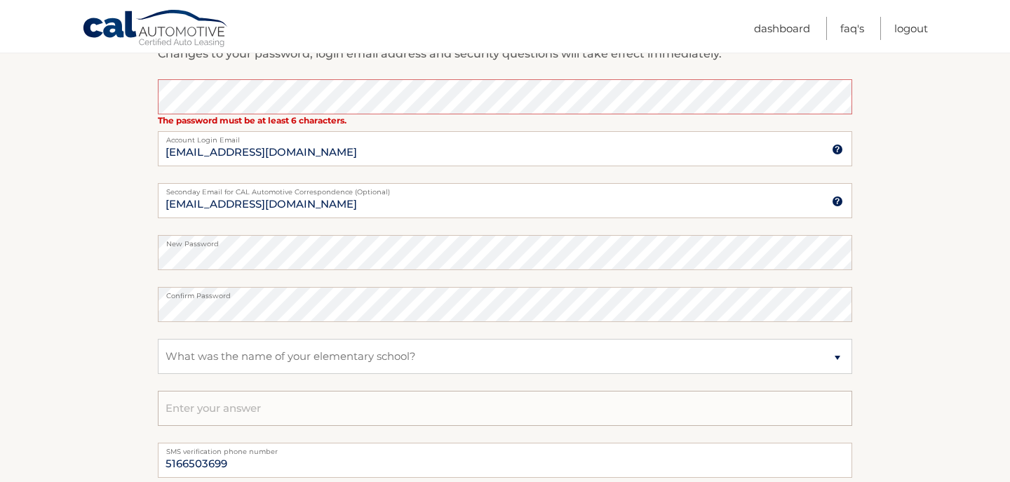
click at [250, 410] on input "text" at bounding box center [505, 408] width 694 height 35
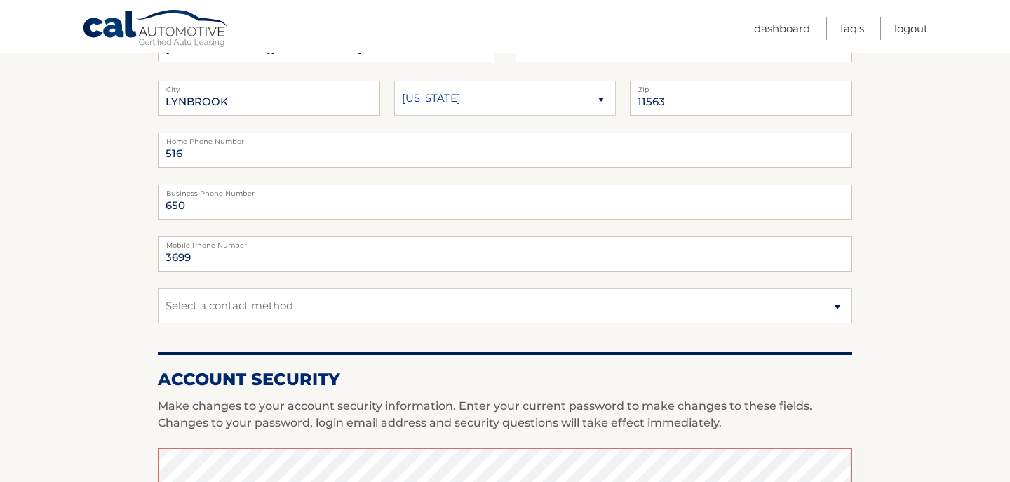
scroll to position [274, 0]
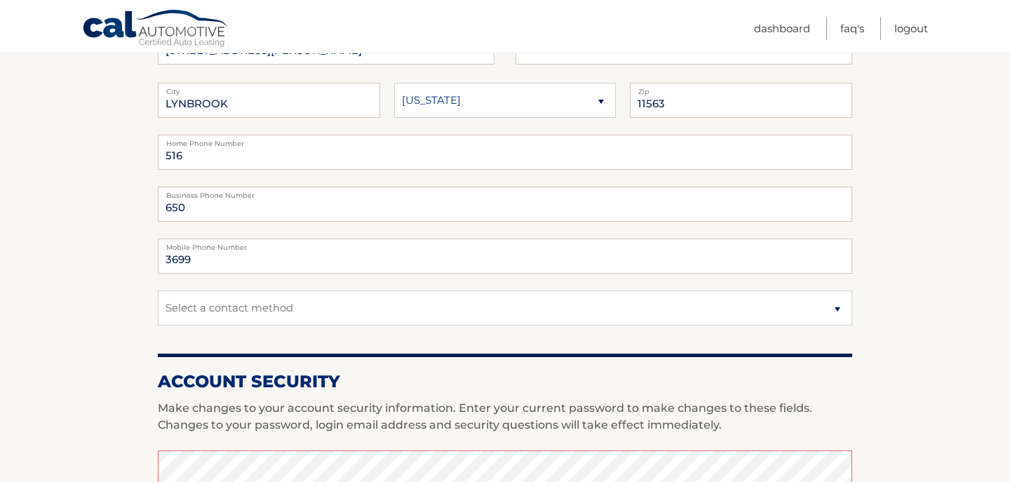
type input "[GEOGRAPHIC_DATA]"
click at [191, 156] on input "516" at bounding box center [505, 152] width 694 height 35
drag, startPoint x: 248, startPoint y: 170, endPoint x: 133, endPoint y: 137, distance: 118.8
click at [133, 139] on section "Account Overview | Edit Profile One or more fields have an error. account infor…" at bounding box center [505, 426] width 1010 height 1057
click at [245, 155] on input "5166503699" at bounding box center [505, 152] width 694 height 35
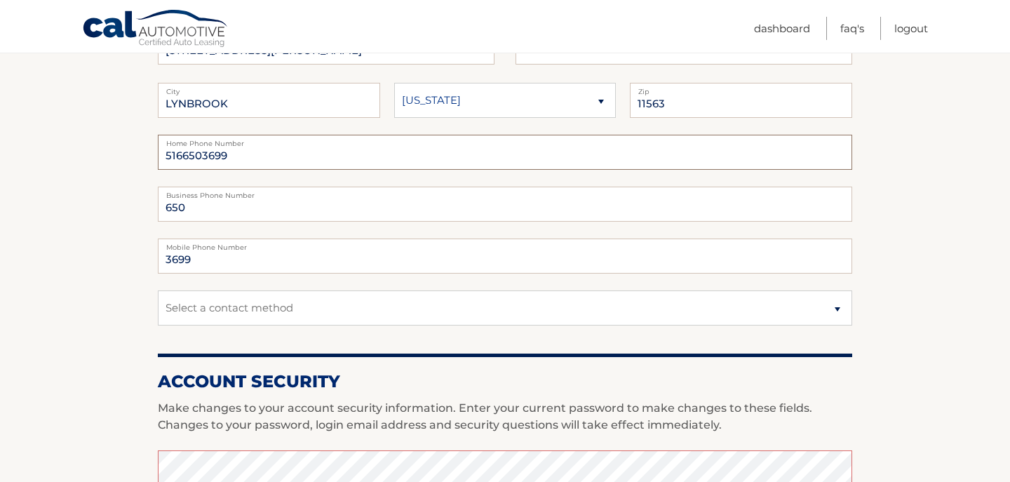
drag, startPoint x: 245, startPoint y: 155, endPoint x: 164, endPoint y: 148, distance: 81.6
click at [164, 148] on input "5166503699" at bounding box center [505, 152] width 694 height 35
type input "5166503699"
drag, startPoint x: 214, startPoint y: 264, endPoint x: 90, endPoint y: 248, distance: 124.4
click at [158, 248] on input "3699" at bounding box center [505, 255] width 694 height 35
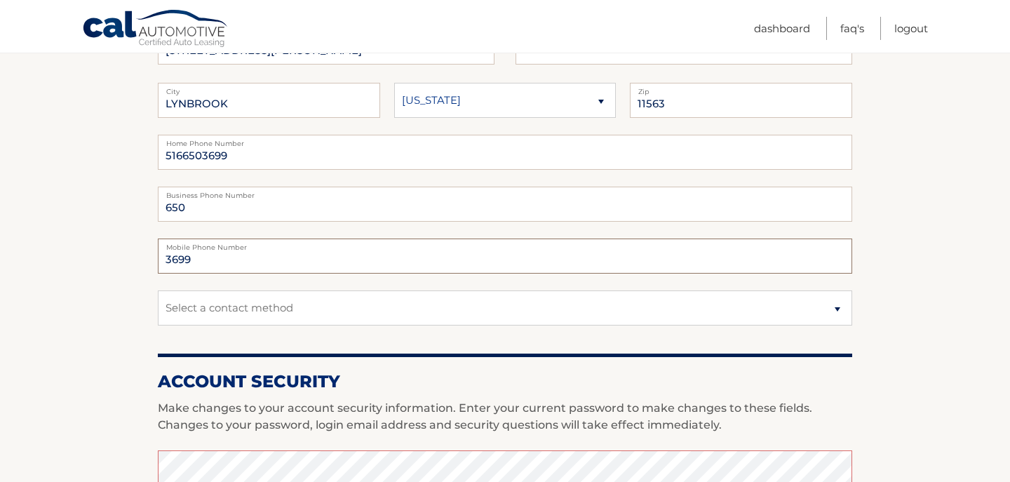
paste input "516650"
type input "5166503699"
drag, startPoint x: 191, startPoint y: 210, endPoint x: 111, endPoint y: 210, distance: 79.9
click at [158, 210] on input "650" at bounding box center [505, 204] width 694 height 35
select select "1"
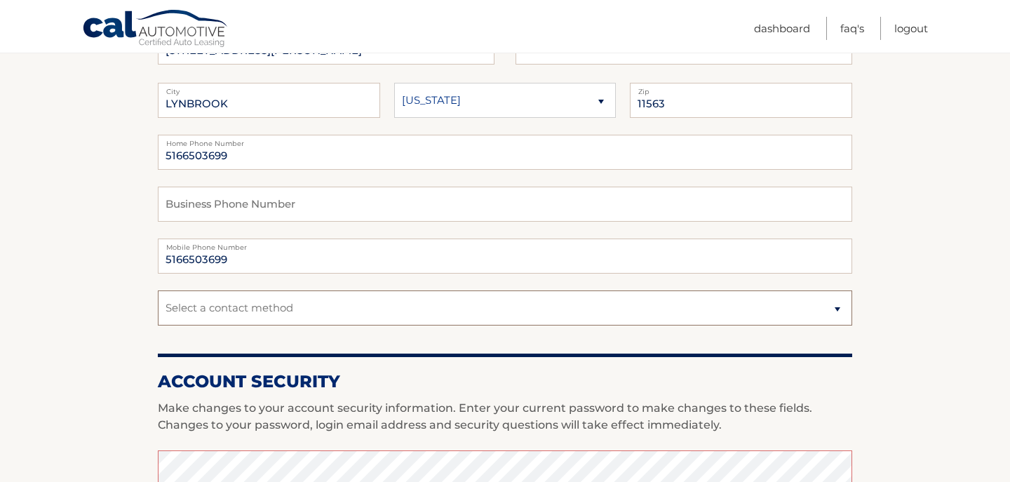
click option "Mobile" at bounding box center [0, 0] width 0 height 0
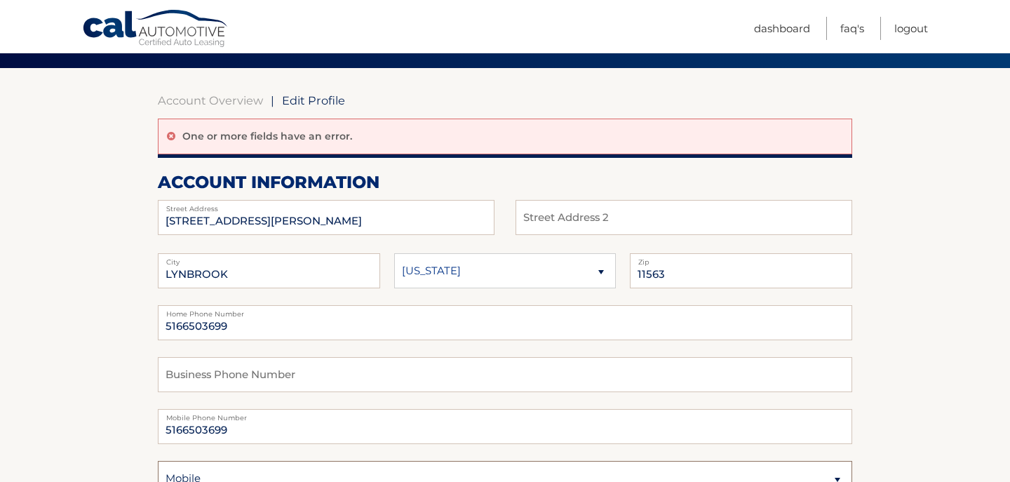
scroll to position [103, 0]
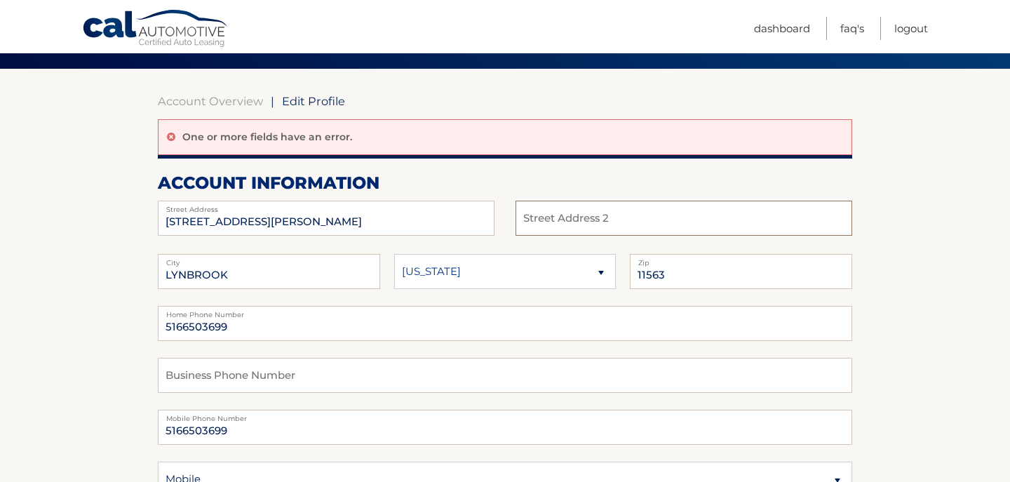
click at [588, 226] on input "text" at bounding box center [683, 218] width 337 height 35
type input "APT B"
type input "650"
type input "3699"
type input "[EMAIL_ADDRESS][DOMAIN_NAME]"
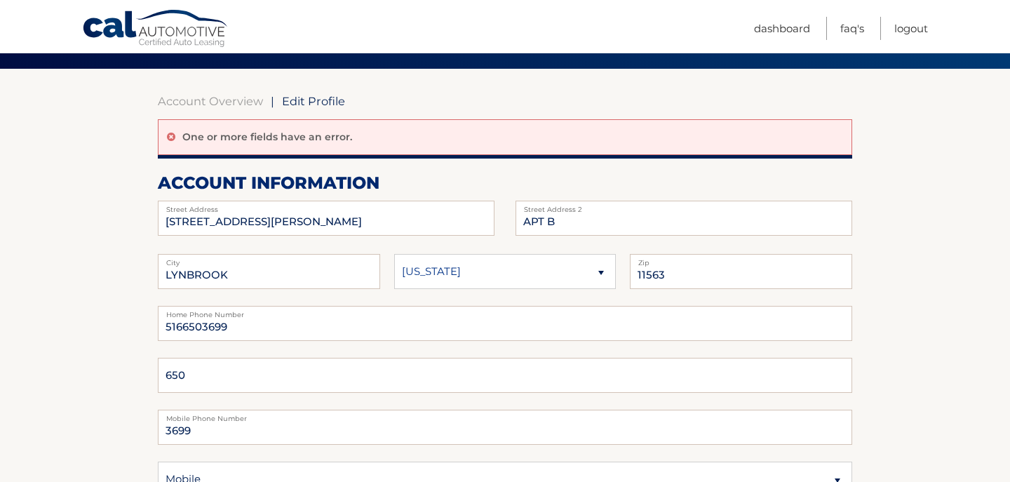
type input "[EMAIL_ADDRESS][DOMAIN_NAME]"
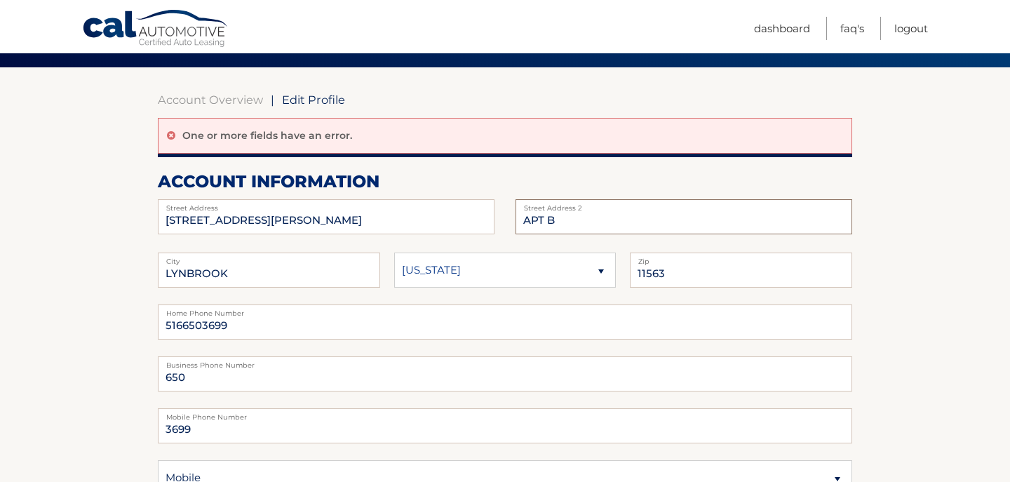
scroll to position [100, 0]
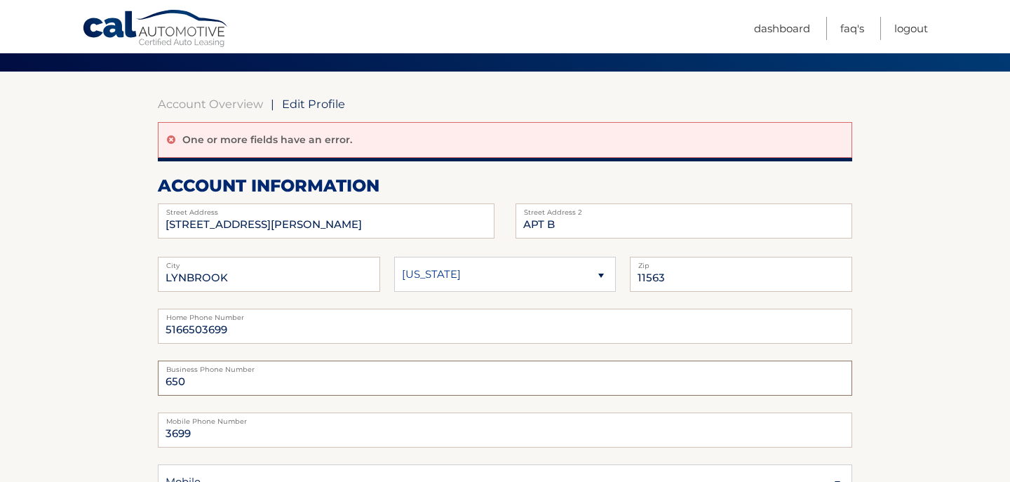
drag, startPoint x: 200, startPoint y: 385, endPoint x: 126, endPoint y: 384, distance: 73.6
click at [158, 384] on input "650" at bounding box center [505, 377] width 694 height 35
drag, startPoint x: 201, startPoint y: 427, endPoint x: 107, endPoint y: 427, distance: 94.0
click at [158, 427] on input "3699" at bounding box center [505, 429] width 694 height 35
paste input "516650"
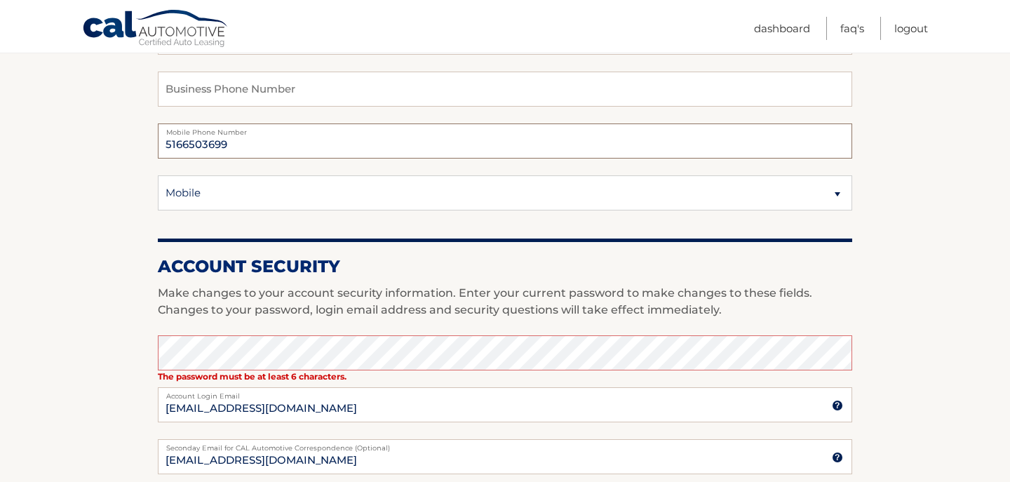
scroll to position [476, 0]
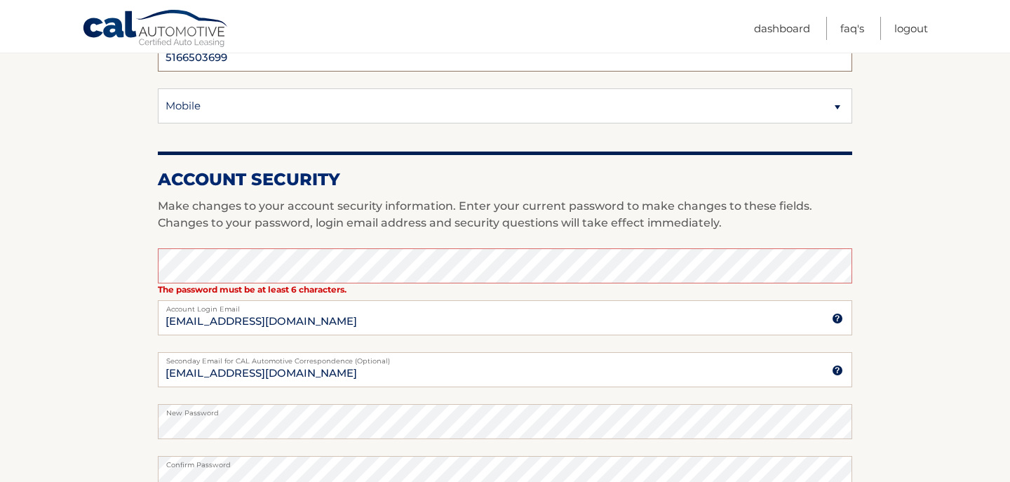
type input "5166503699"
drag, startPoint x: 232, startPoint y: 374, endPoint x: 355, endPoint y: 383, distance: 123.0
click at [355, 383] on input "[EMAIL_ADDRESS][DOMAIN_NAME]" at bounding box center [505, 369] width 694 height 35
type input "maria7596@"
type input "650"
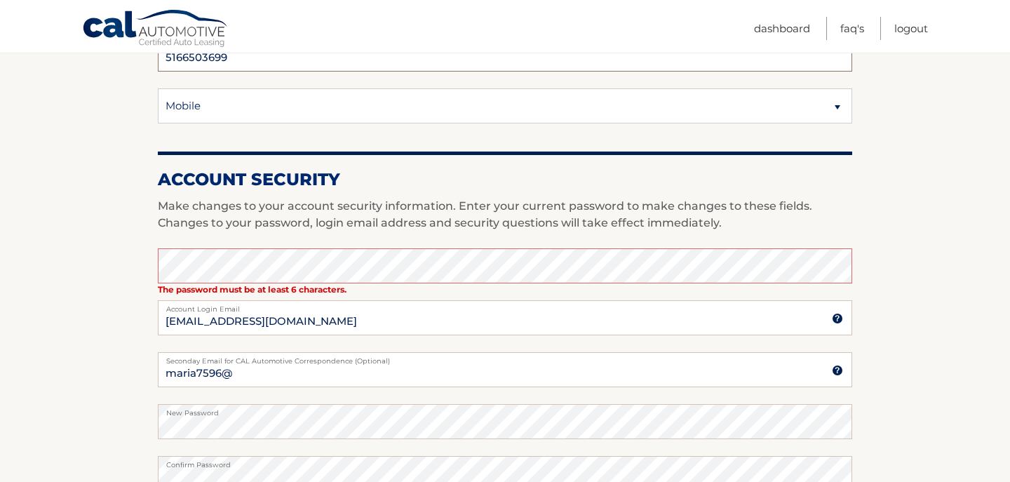
type input "3699"
type input "[EMAIL_ADDRESS][DOMAIN_NAME]"
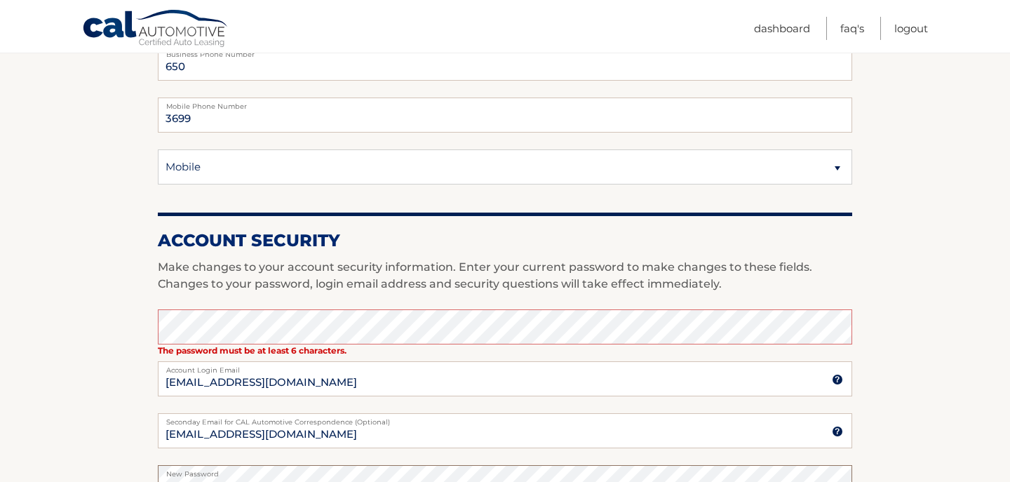
scroll to position [0, 0]
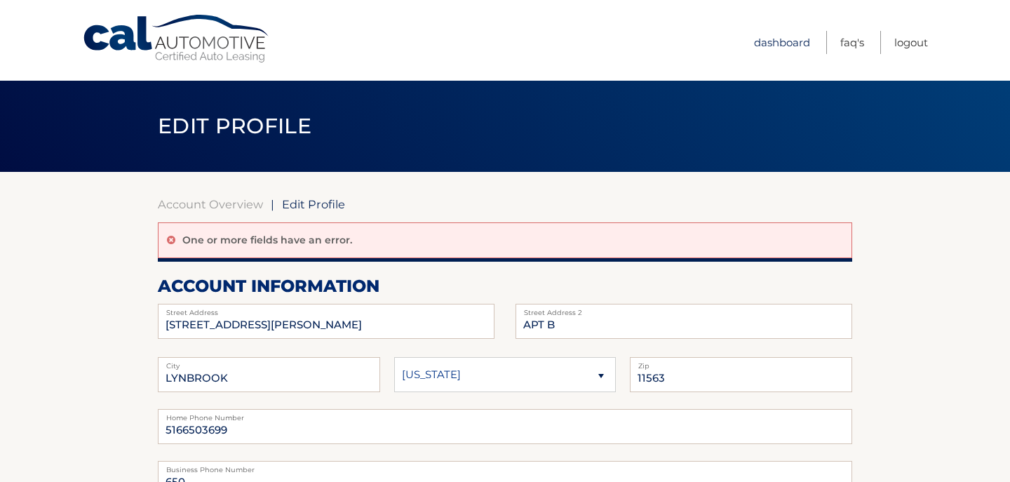
click at [784, 44] on link "Dashboard" at bounding box center [782, 42] width 56 height 23
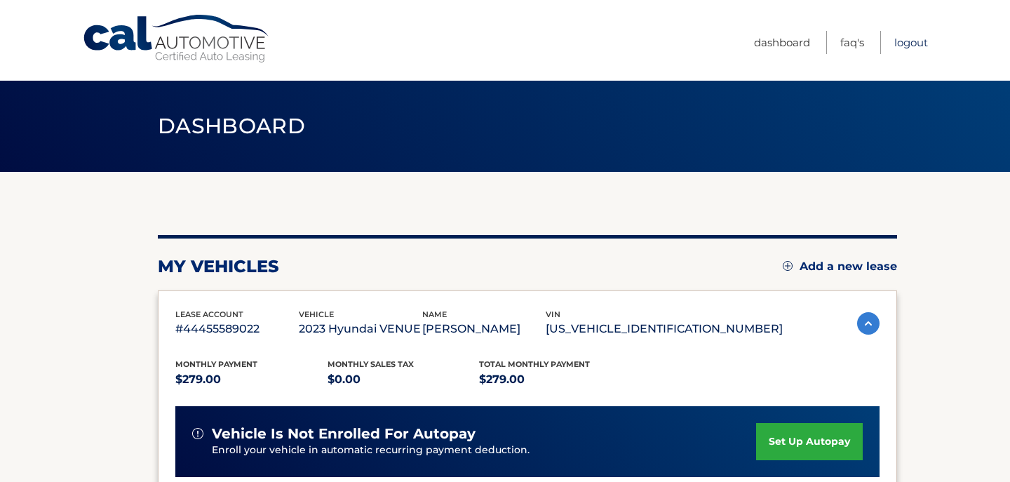
click at [912, 39] on link "Logout" at bounding box center [911, 42] width 34 height 23
